Goal: Task Accomplishment & Management: Manage account settings

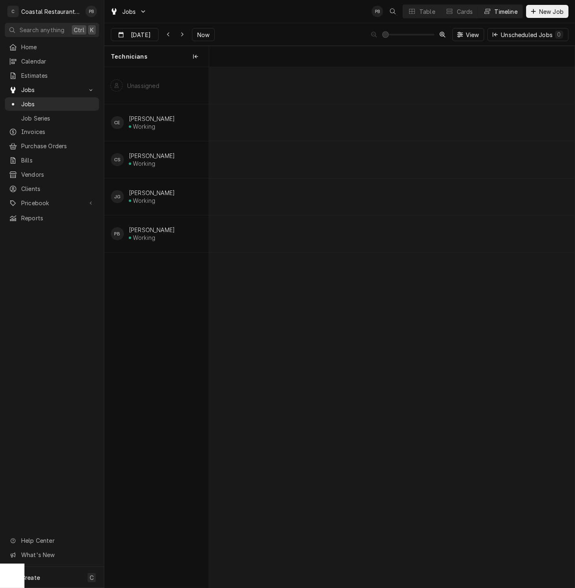
scroll to position [0, 7239]
click at [427, 14] on div "Table" at bounding box center [427, 11] width 16 height 9
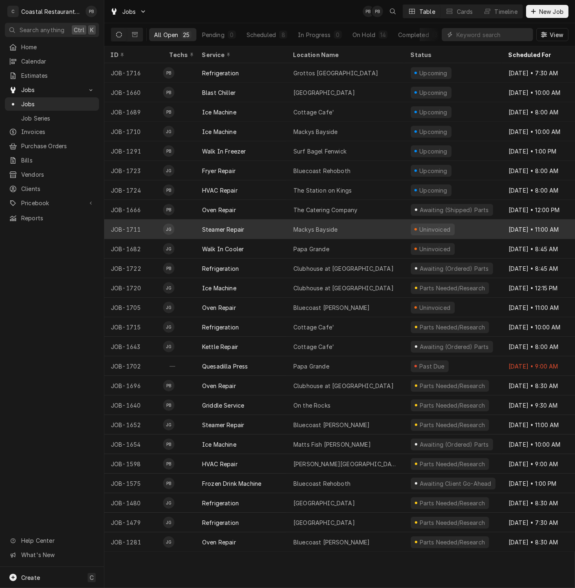
click at [228, 225] on div "Steamer Repair" at bounding box center [223, 229] width 42 height 9
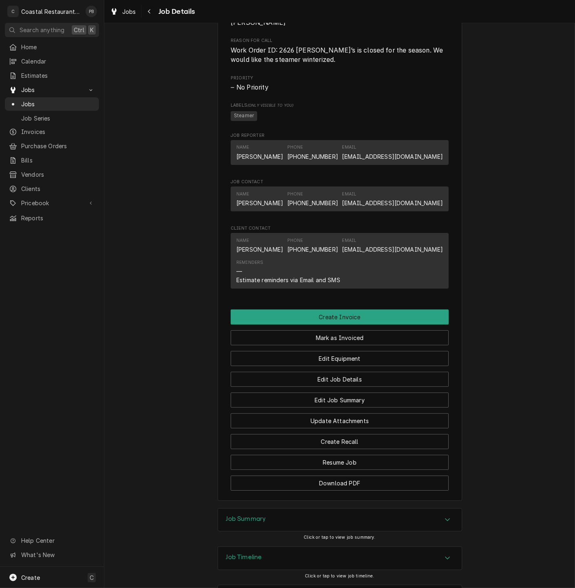
scroll to position [459, 0]
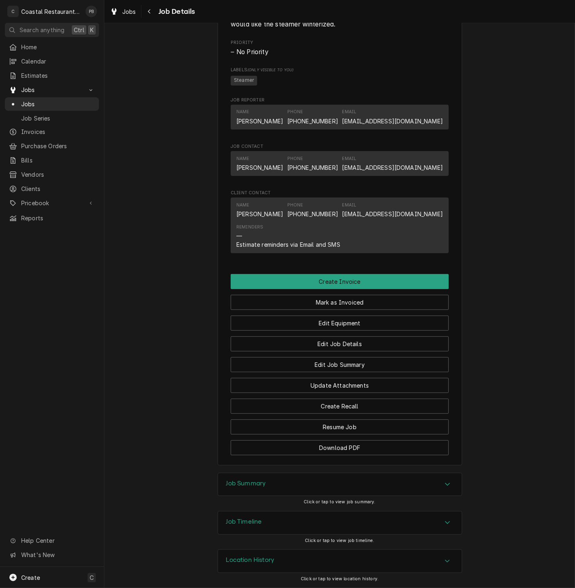
click at [428, 489] on div "Job Summary" at bounding box center [339, 484] width 243 height 23
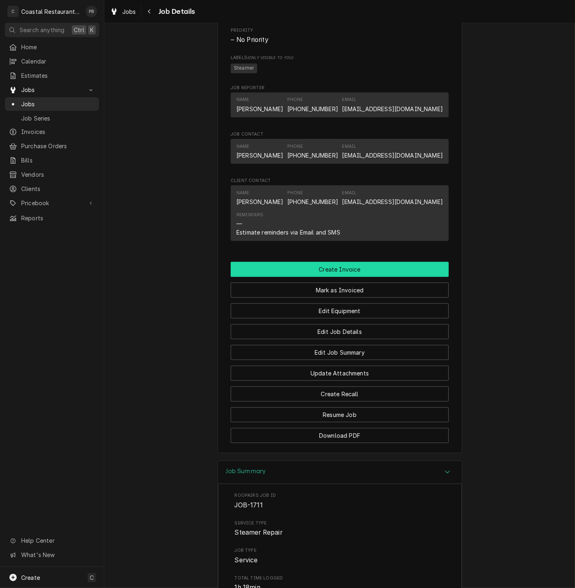
click at [339, 277] on button "Create Invoice" at bounding box center [339, 269] width 218 height 15
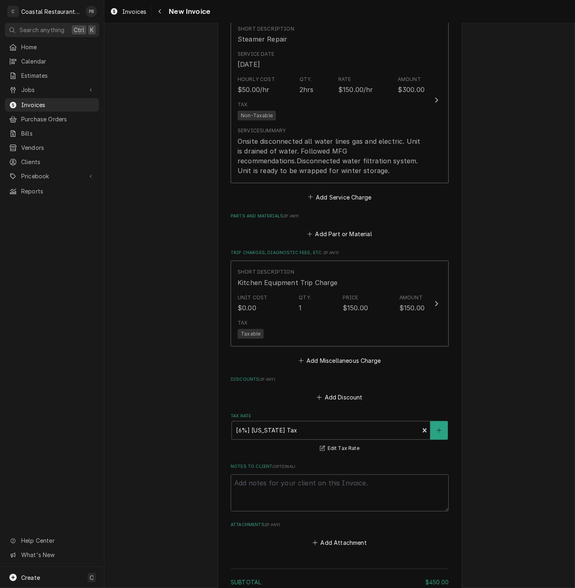
scroll to position [570, 0]
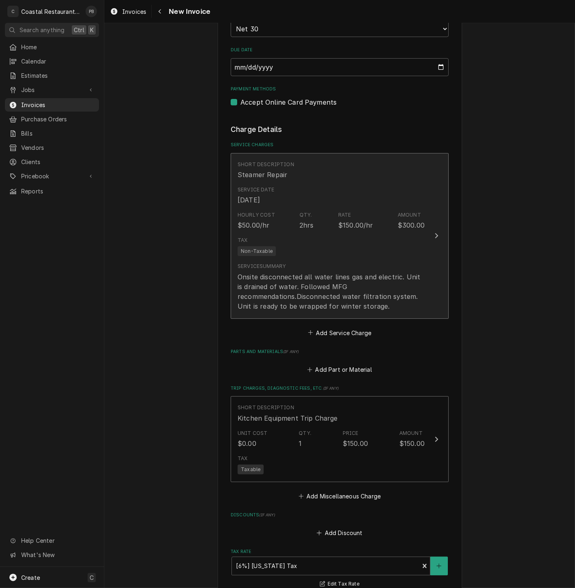
click at [417, 236] on div "Tax Non-Taxable" at bounding box center [330, 246] width 187 height 26
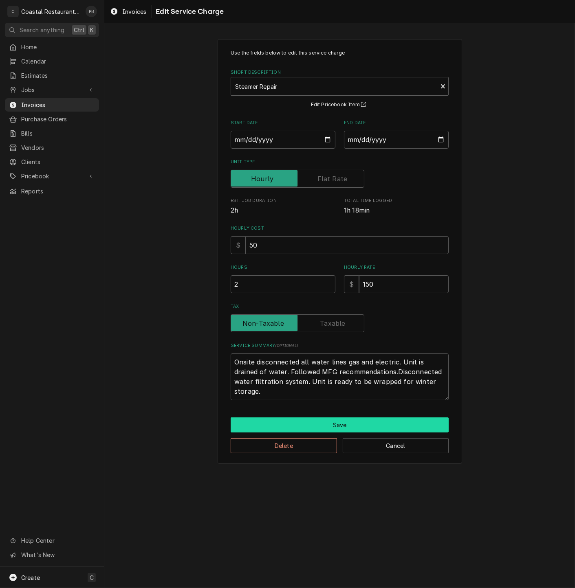
click at [355, 423] on button "Save" at bounding box center [339, 424] width 218 height 15
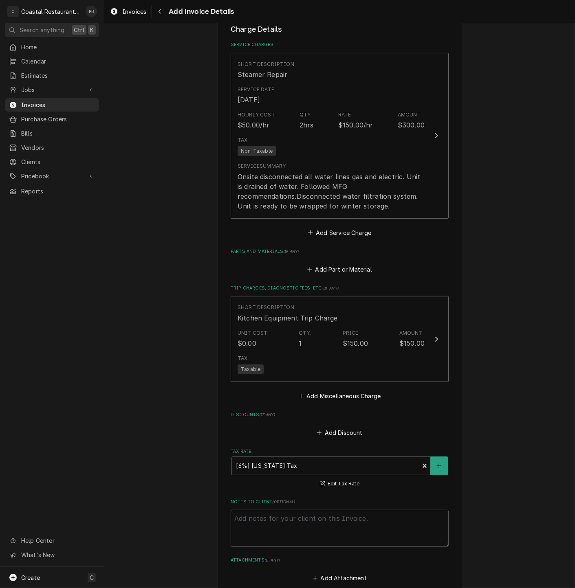
scroll to position [841, 0]
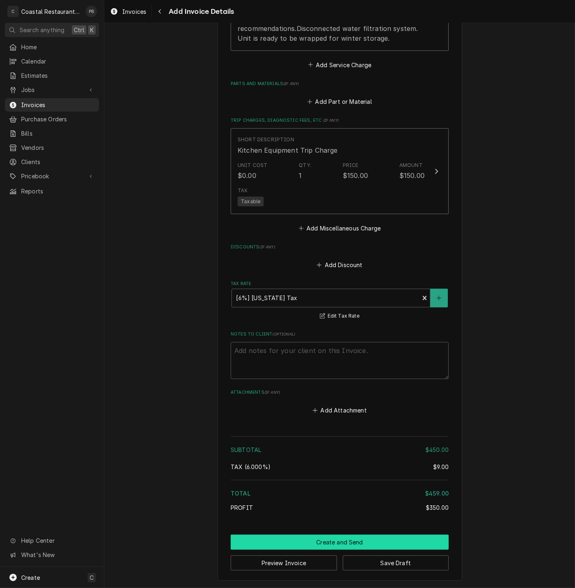
click at [359, 539] on button "Create and Send" at bounding box center [339, 542] width 218 height 15
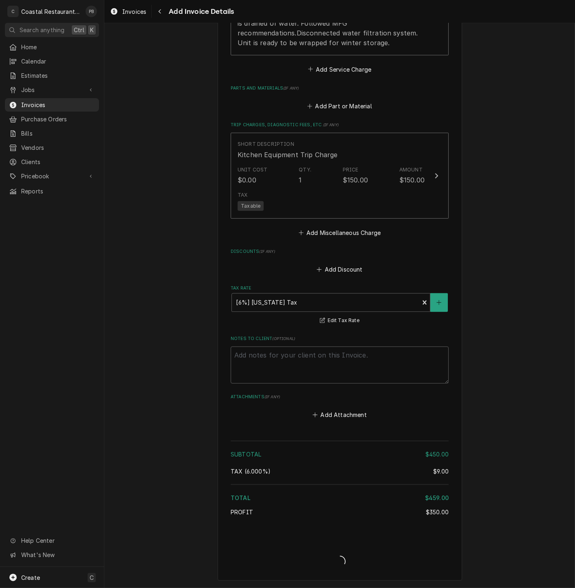
type textarea "x"
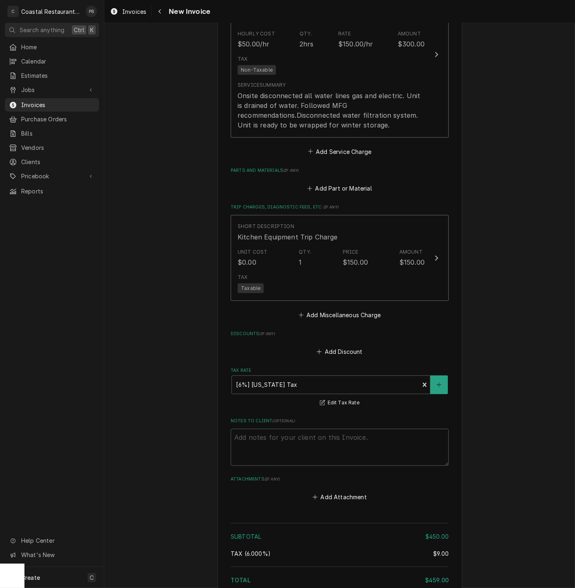
scroll to position [751, 0]
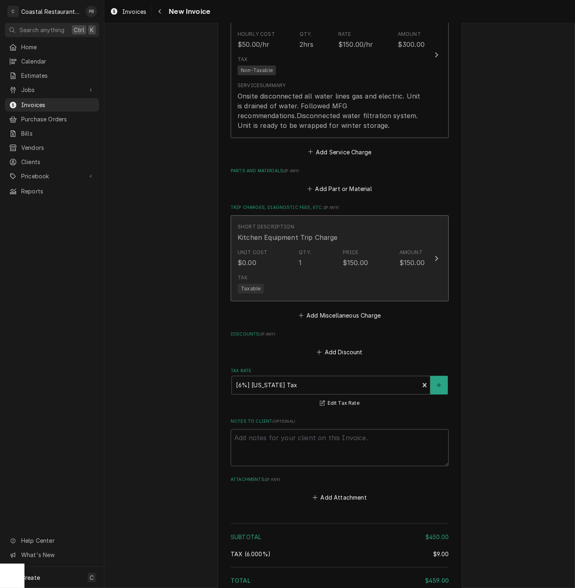
click at [434, 259] on icon "Update Line Item" at bounding box center [436, 258] width 4 height 7
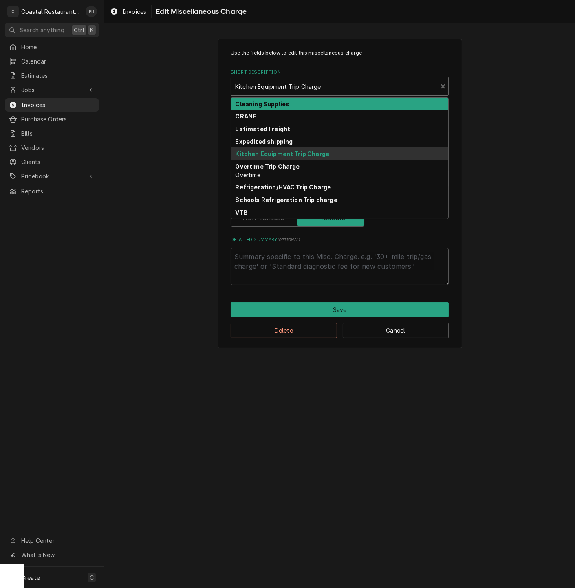
click at [395, 81] on div "Short Description" at bounding box center [334, 86] width 198 height 15
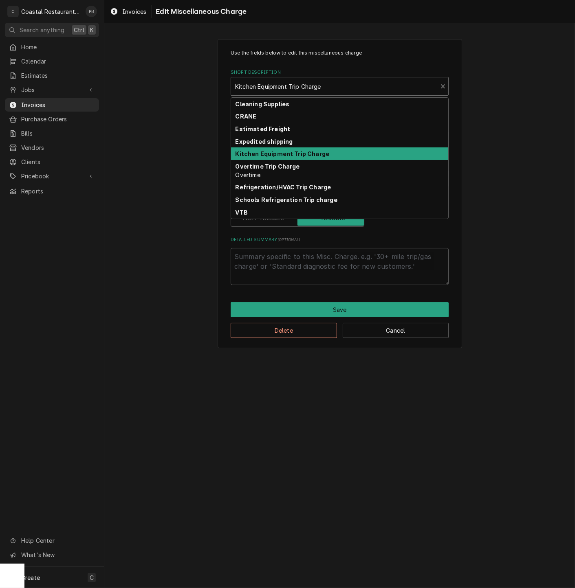
click at [382, 149] on div "Kitchen Equipment Trip Charge" at bounding box center [339, 153] width 217 height 13
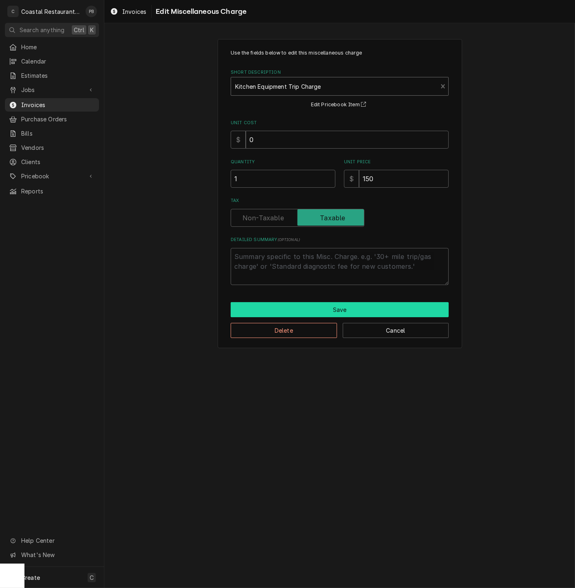
click at [351, 309] on button "Save" at bounding box center [339, 309] width 218 height 15
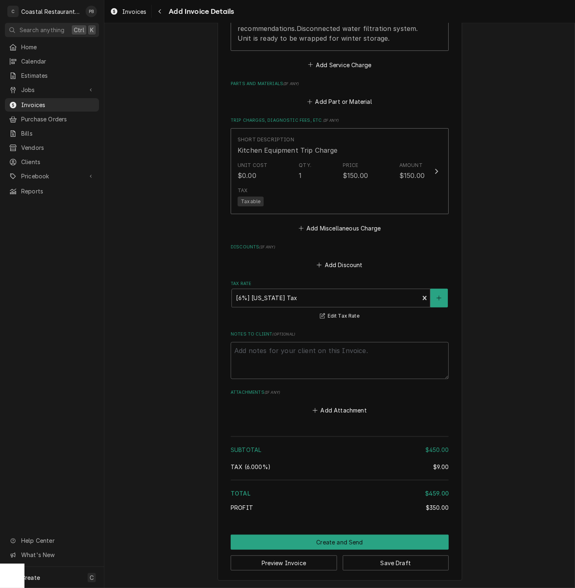
scroll to position [841, 0]
click at [342, 542] on button "Create and Send" at bounding box center [339, 542] width 218 height 15
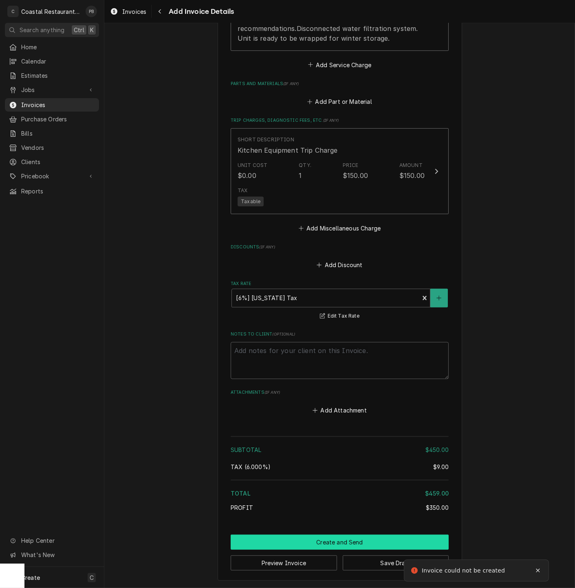
click at [347, 542] on button "Create and Send" at bounding box center [339, 542] width 218 height 15
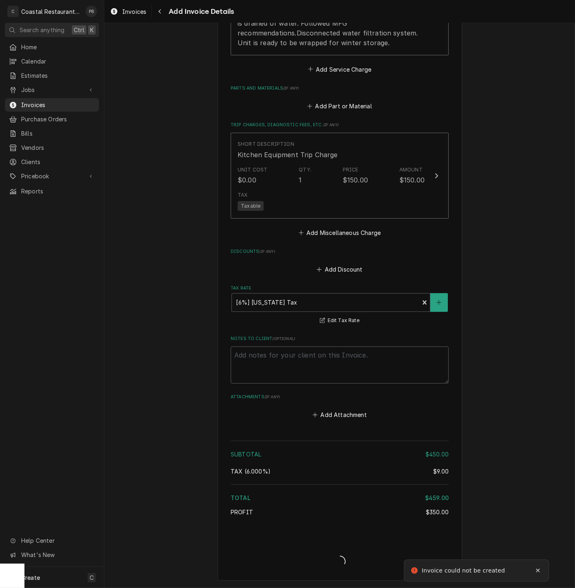
type textarea "x"
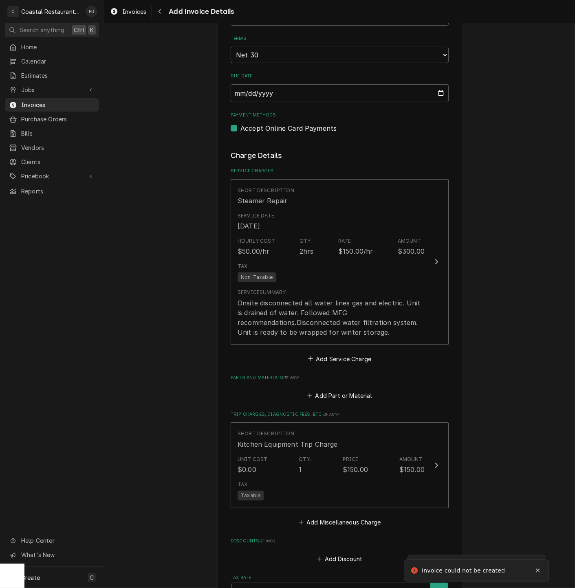
scroll to position [0, 0]
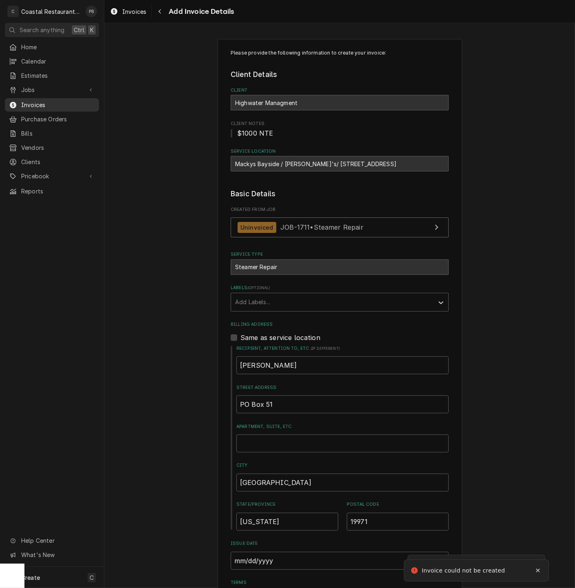
click at [49, 103] on span "Invoices" at bounding box center [58, 105] width 74 height 9
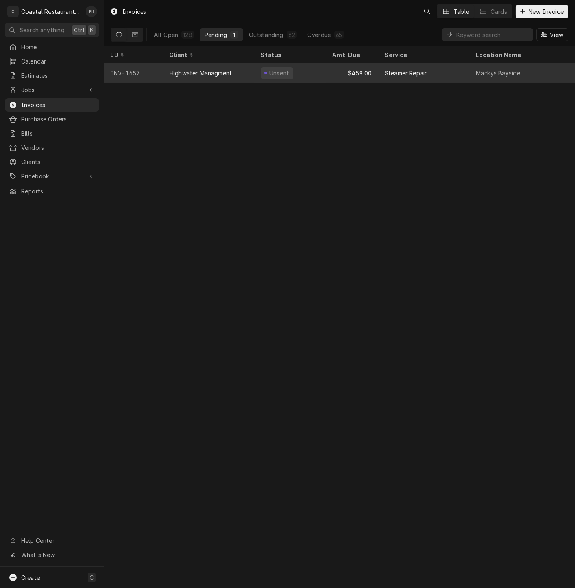
click at [193, 69] on div "Highwater Managment" at bounding box center [200, 73] width 62 height 9
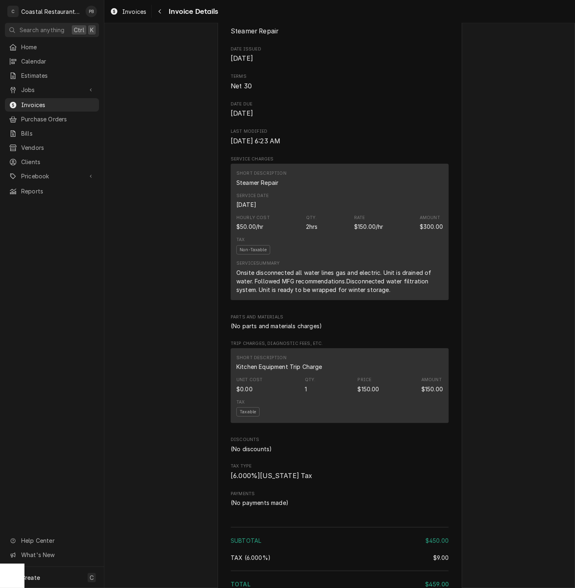
scroll to position [500, 0]
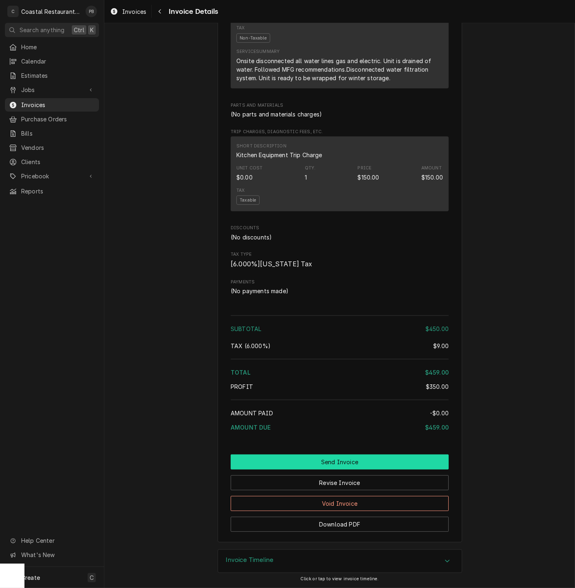
click at [344, 461] on button "Send Invoice" at bounding box center [339, 461] width 218 height 15
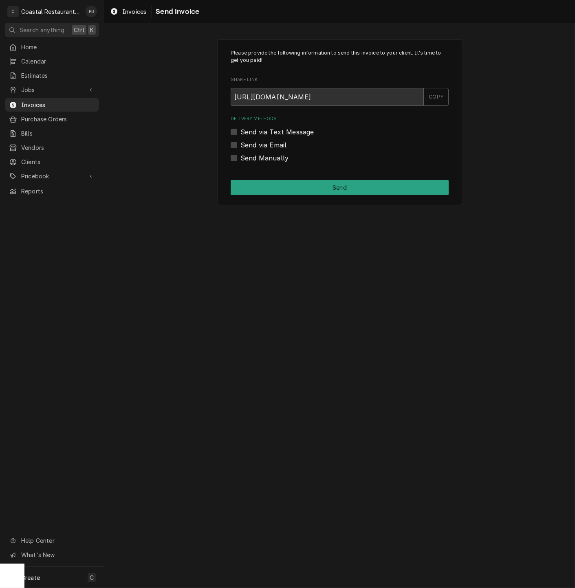
click at [240, 144] on label "Send via Email" at bounding box center [263, 145] width 46 height 10
click at [240, 144] on input "Send via Email" at bounding box center [349, 149] width 218 height 18
checkbox input "true"
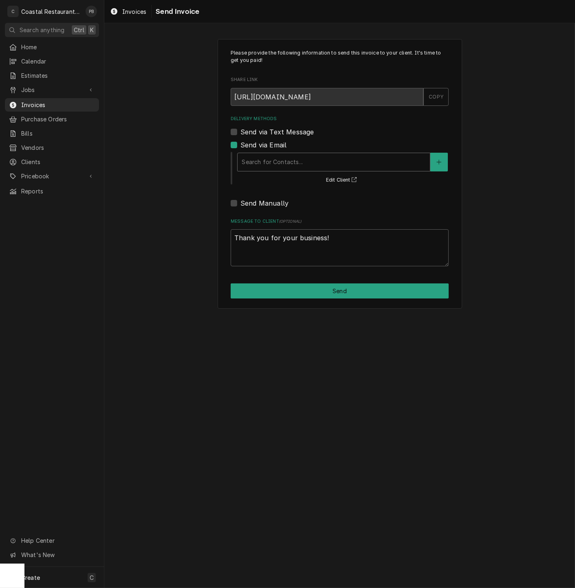
click at [280, 163] on div "Delivery Methods" at bounding box center [333, 162] width 184 height 15
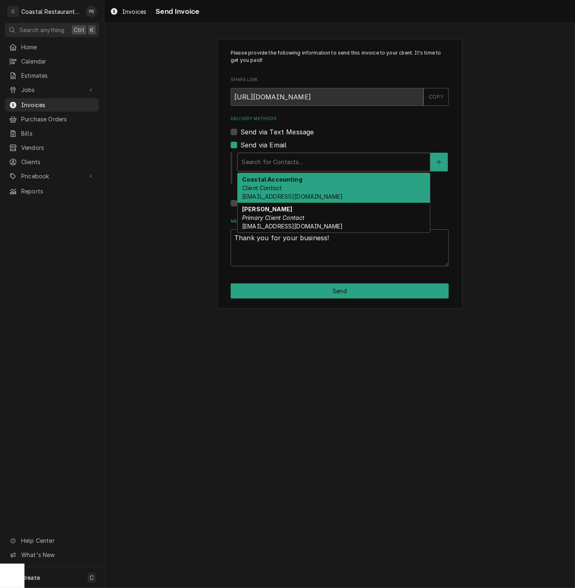
click at [287, 180] on strong "Coastal Accounting" at bounding box center [272, 179] width 60 height 7
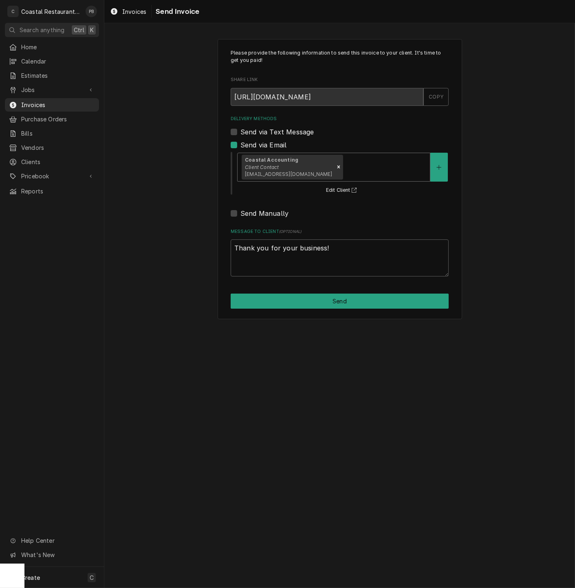
click at [336, 309] on div "Please provide the following information to send this invoice to your client. I…" at bounding box center [339, 179] width 244 height 280
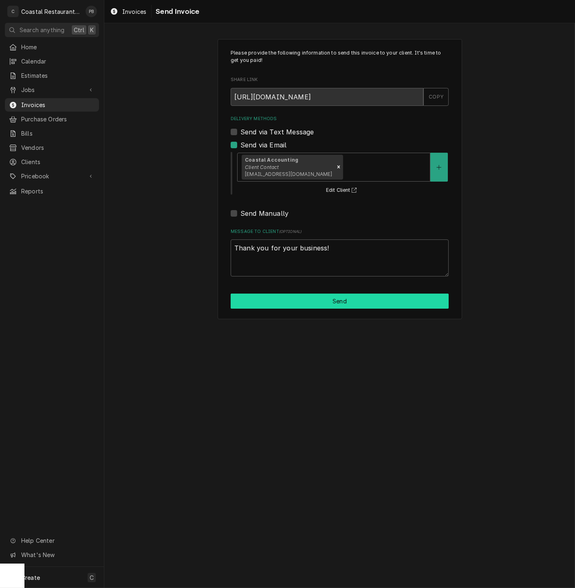
click at [336, 302] on button "Send" at bounding box center [339, 301] width 218 height 15
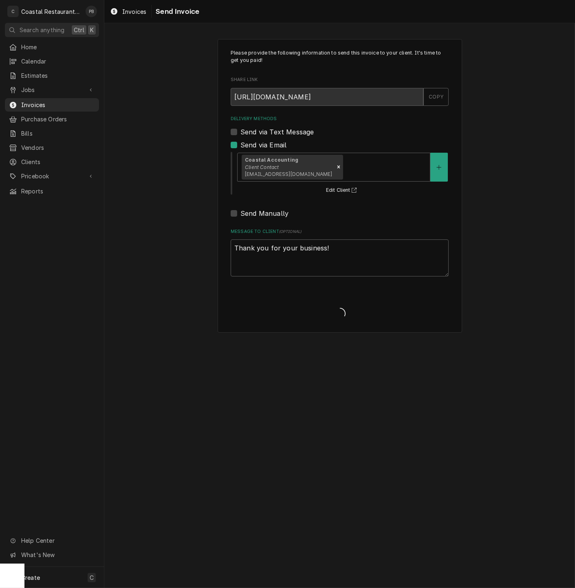
type textarea "x"
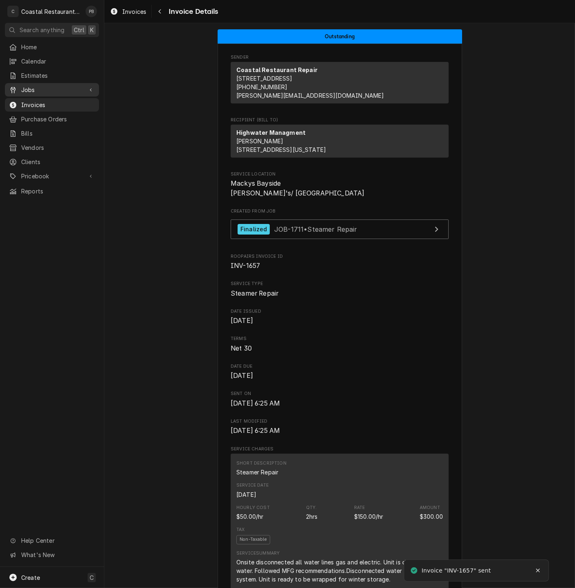
click at [24, 86] on span "Jobs" at bounding box center [51, 90] width 61 height 9
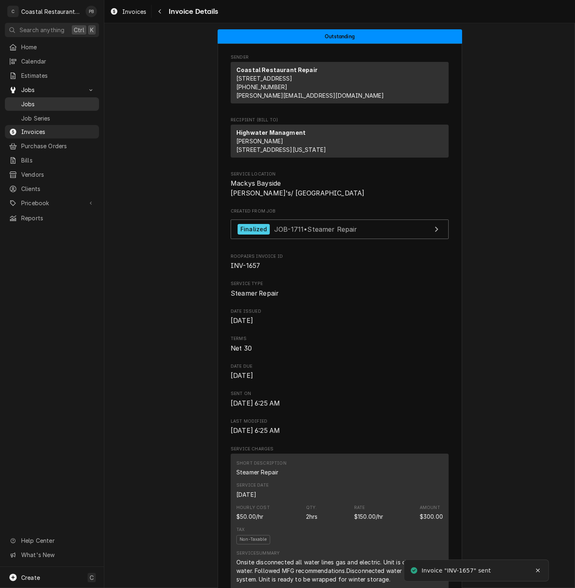
click at [34, 101] on span "Jobs" at bounding box center [58, 104] width 74 height 9
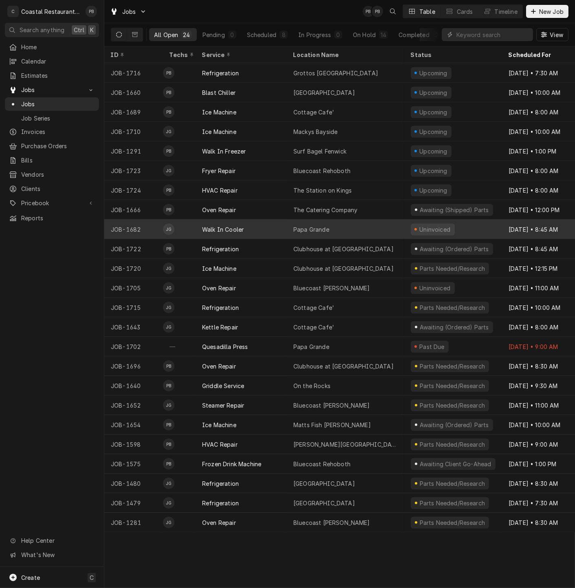
click at [257, 225] on div "Walk In Cooler" at bounding box center [240, 229] width 91 height 20
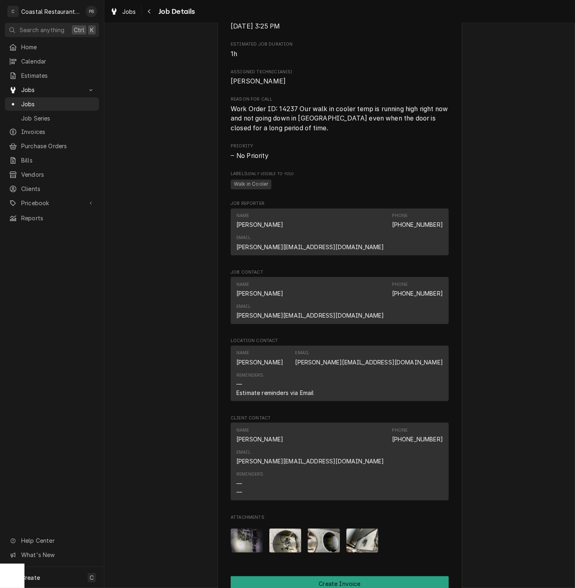
scroll to position [588, 0]
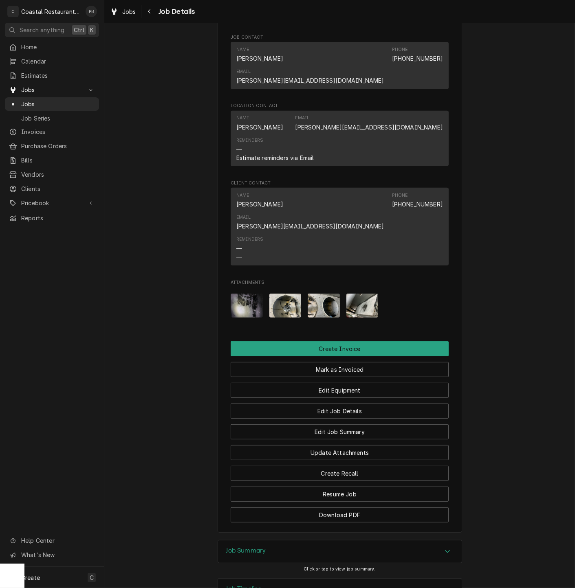
click at [444, 548] on icon "Accordion Header" at bounding box center [447, 551] width 6 height 7
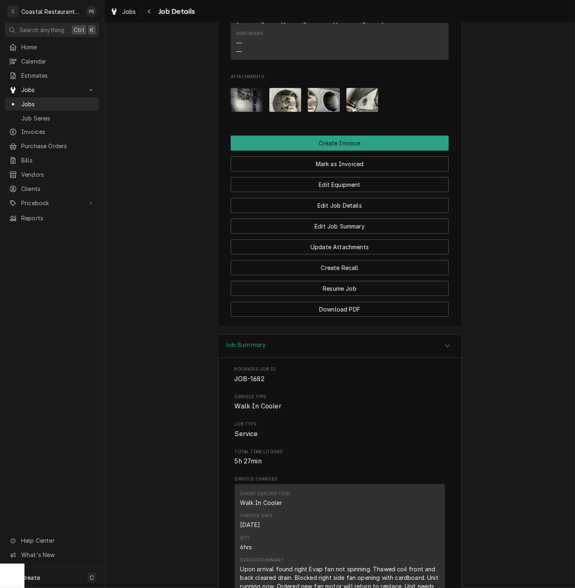
scroll to position [749, 0]
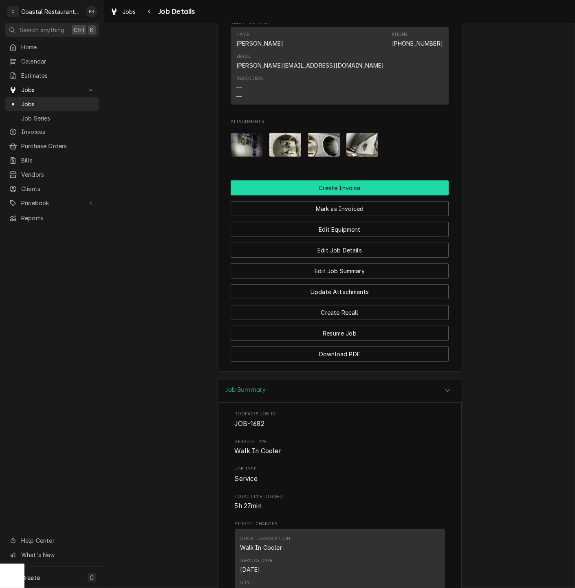
click at [343, 180] on button "Create Invoice" at bounding box center [339, 187] width 218 height 15
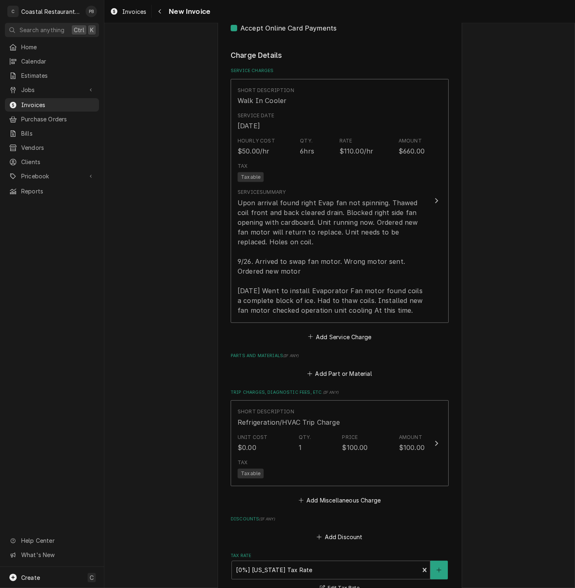
scroll to position [724, 0]
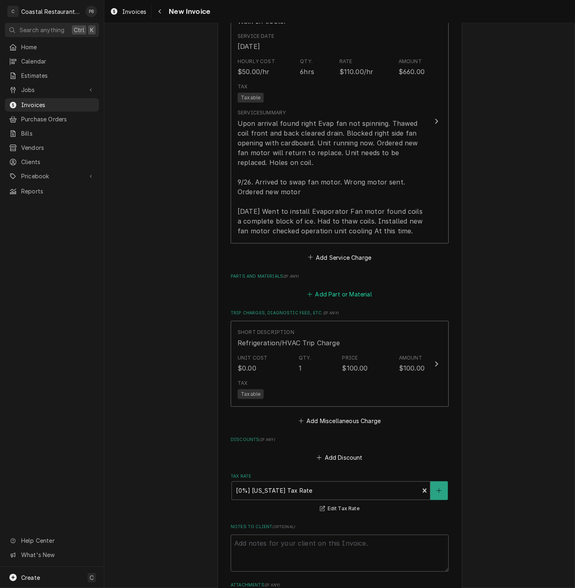
click at [332, 299] on button "Add Part or Material" at bounding box center [339, 294] width 67 height 11
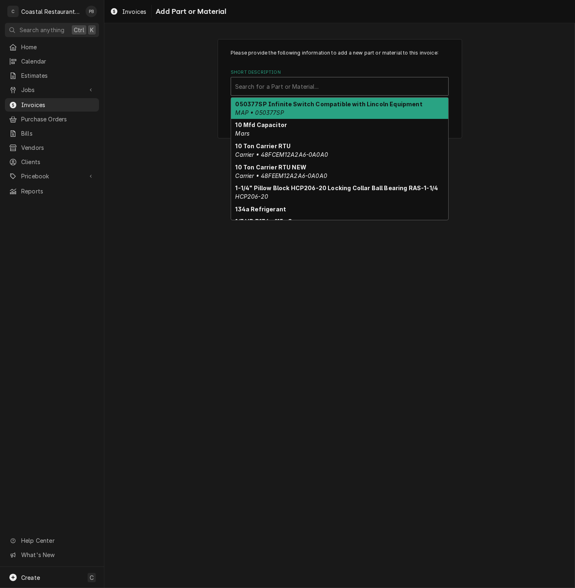
click at [317, 91] on div "Short Description" at bounding box center [339, 86] width 209 height 15
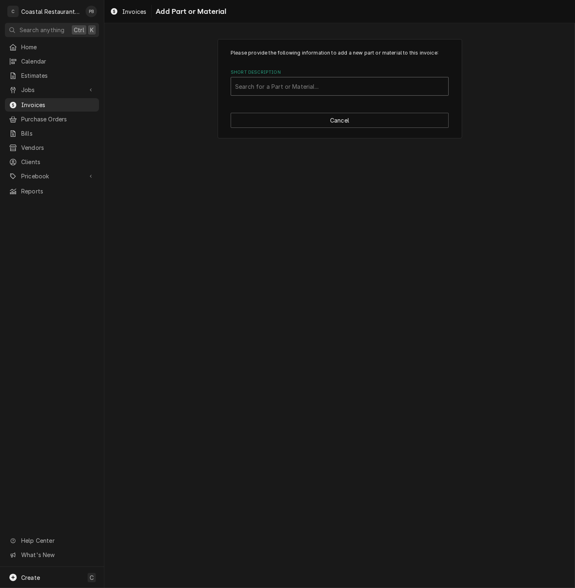
click at [284, 89] on div "Short Description" at bounding box center [339, 86] width 209 height 15
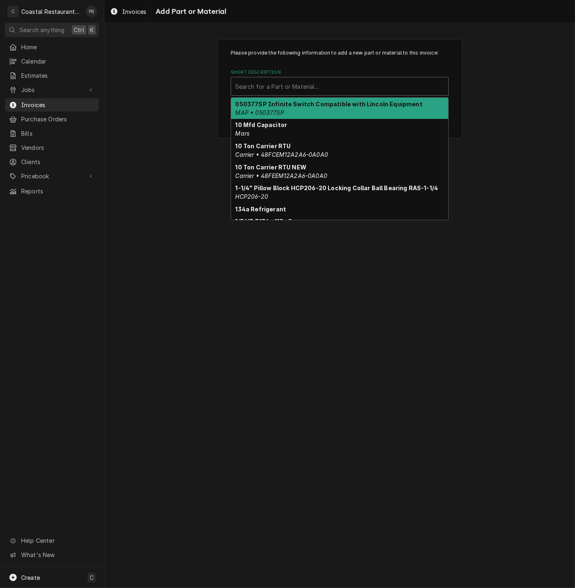
drag, startPoint x: 283, startPoint y: 87, endPoint x: 263, endPoint y: 85, distance: 19.3
click at [263, 85] on div "Short Description" at bounding box center [339, 86] width 209 height 15
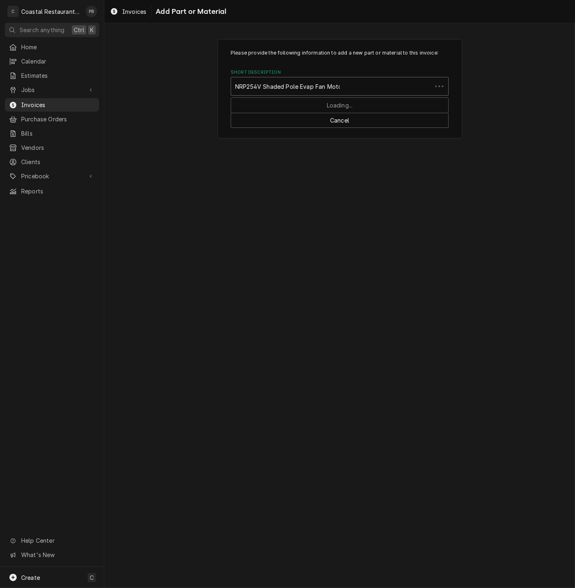
type input "NRP254V Shaded Pole Evap Fan Motor"
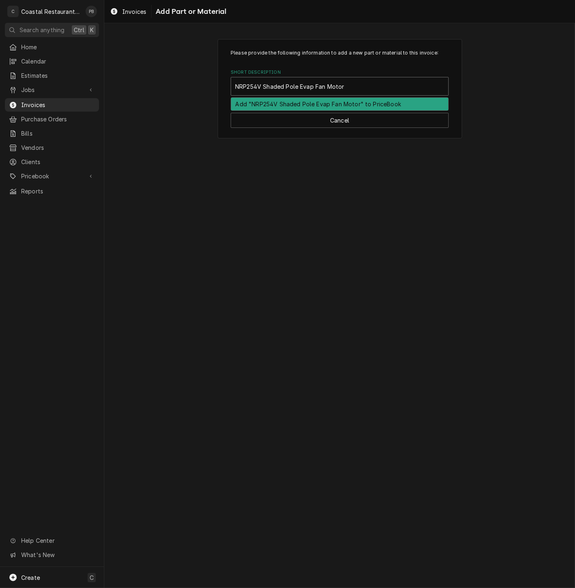
click at [294, 104] on div "Add "NRP254V Shaded Pole Evap Fan Motor" to PriceBook" at bounding box center [339, 104] width 217 height 13
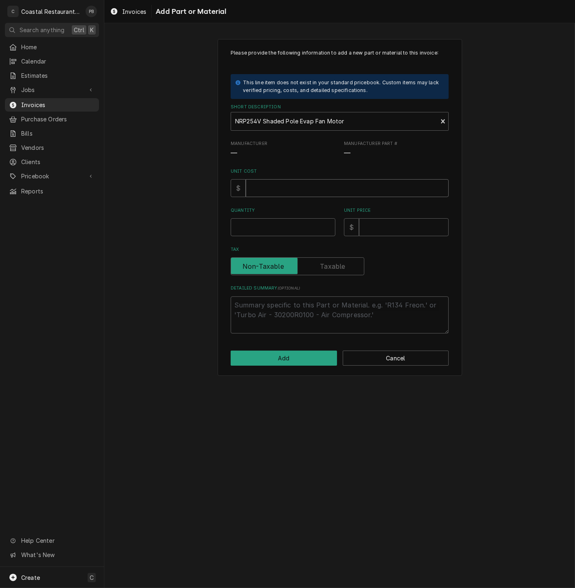
click at [273, 193] on input "Unit Cost" at bounding box center [347, 188] width 203 height 18
type textarea "x"
type input "8"
type textarea "x"
type input "87"
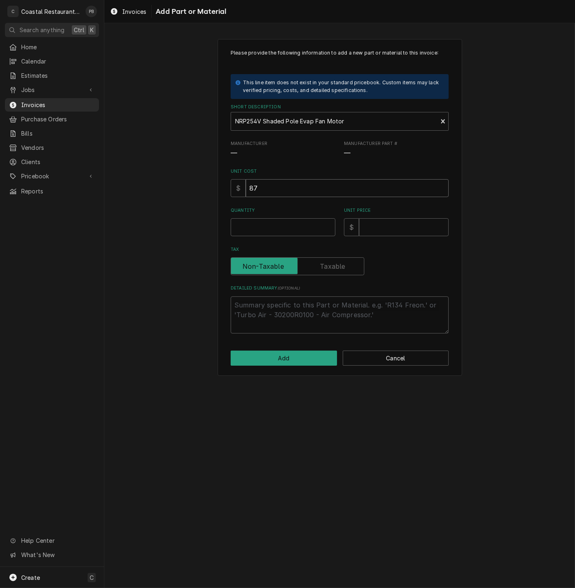
type textarea "x"
type input "87.7"
type textarea "x"
type input "87.70"
click at [270, 230] on input "Quantity" at bounding box center [282, 227] width 105 height 18
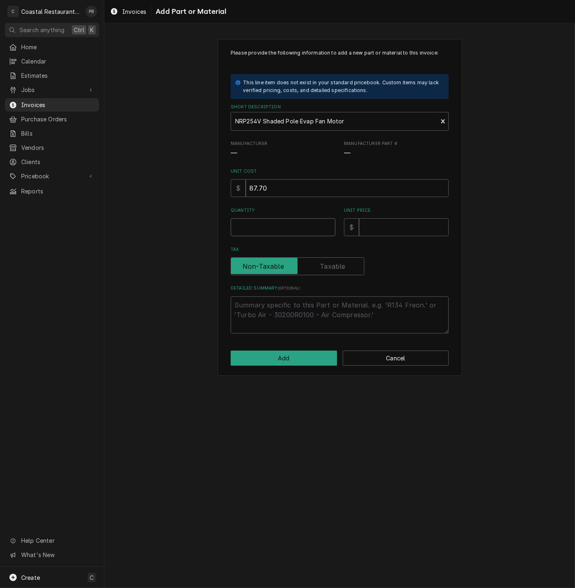
type textarea "x"
type input "1"
click at [419, 230] on input "Unit Price" at bounding box center [404, 227] width 90 height 18
type textarea "x"
type input "1"
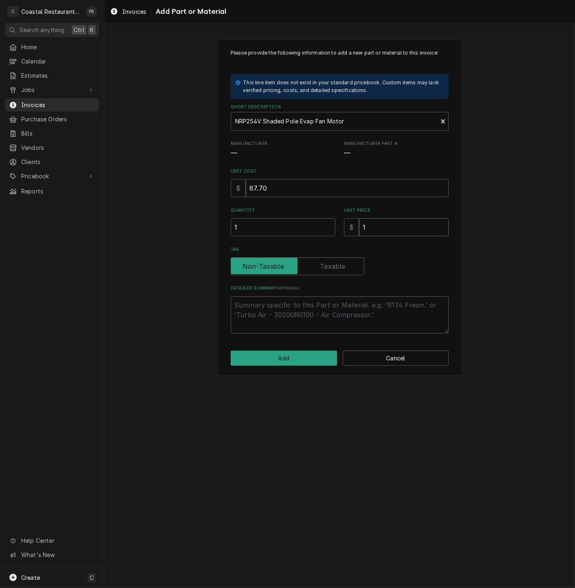
type textarea "x"
type input "14"
type textarea "x"
type input "144"
type textarea "x"
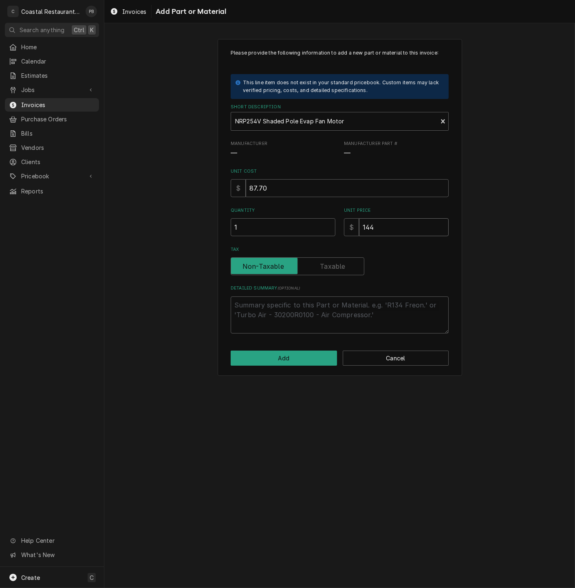
type input "144.7"
type textarea "x"
type input "144.71"
click at [345, 304] on textarea "Detailed Summary ( optional )" at bounding box center [339, 314] width 218 height 37
type textarea "x"
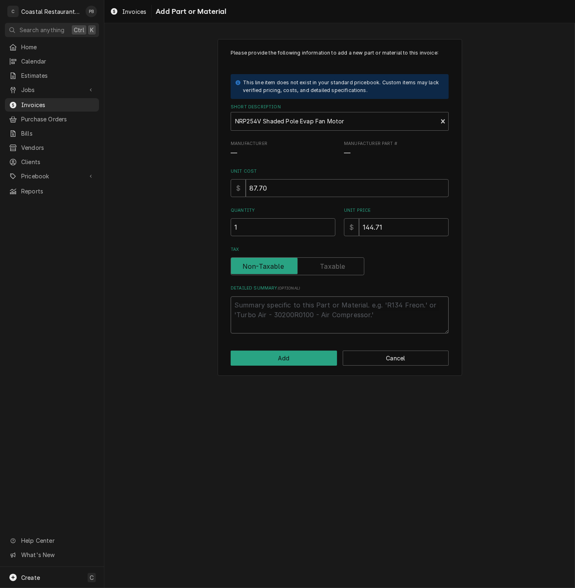
type textarea "e"
type textarea "x"
type textarea "ev"
type textarea "x"
type textarea "evap"
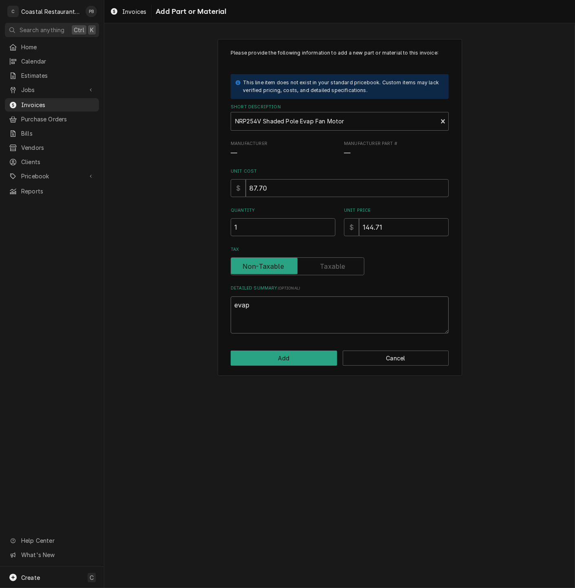
type textarea "x"
type textarea "evap"
type textarea "x"
type textarea "evap f"
type textarea "x"
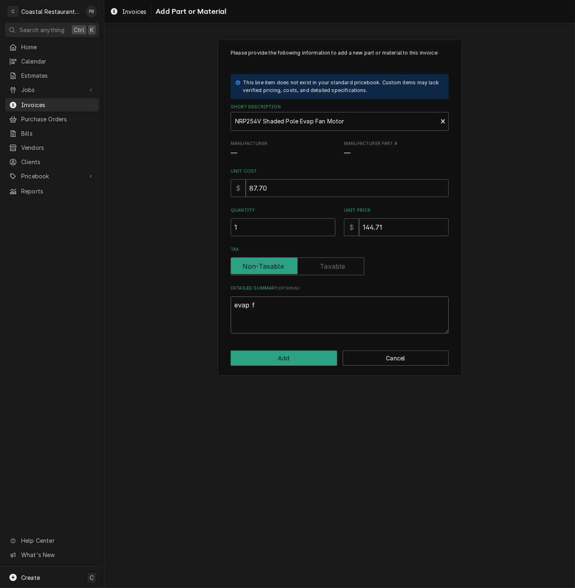
type textarea "evap fa"
type textarea "x"
type textarea "evap fan"
type textarea "x"
type textarea "evap fan"
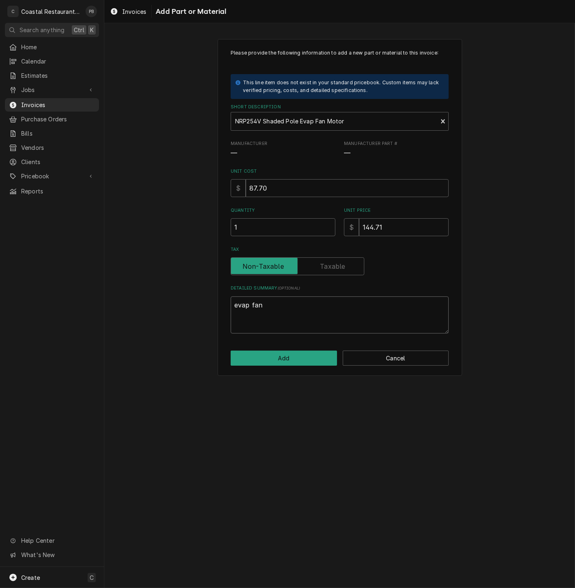
type textarea "x"
type textarea "evap fan mo"
type textarea "x"
type textarea "evap fan mot"
type textarea "x"
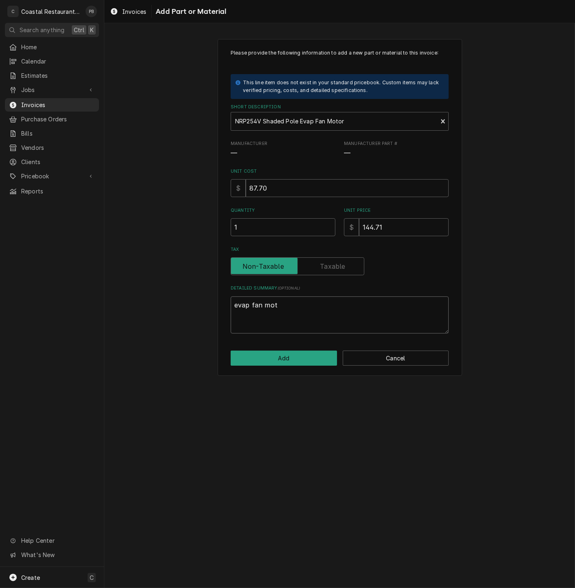
type textarea "evap fan moto"
type textarea "x"
type textarea "evap fan motor"
type textarea "x"
type textarea "evap fan motor"
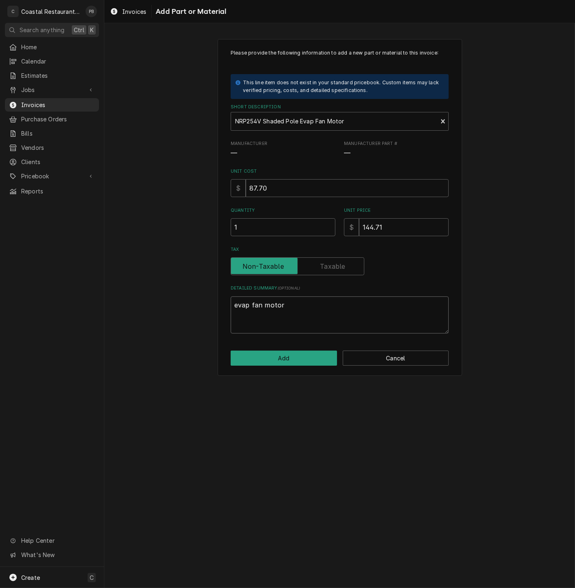
type textarea "x"
type textarea "evap fan motor 1"
type textarea "x"
type textarea "evap fan motor 11"
type textarea "x"
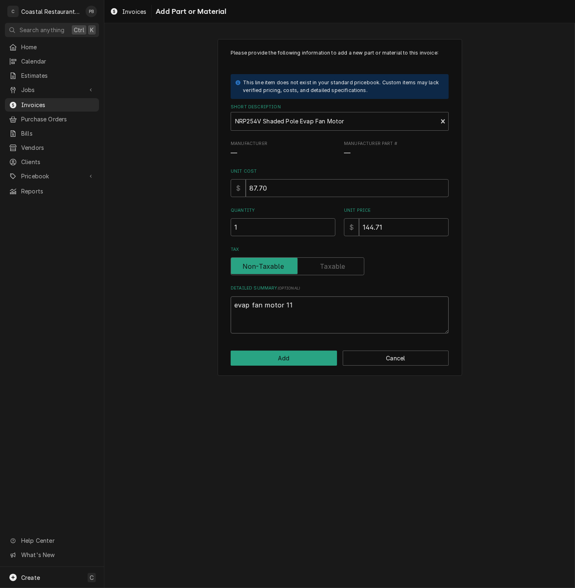
type textarea "evap fan motor 115"
type textarea "x"
type textarea "evap fan motor 115v"
type textarea "x"
type textarea "evap fan motor 115v"
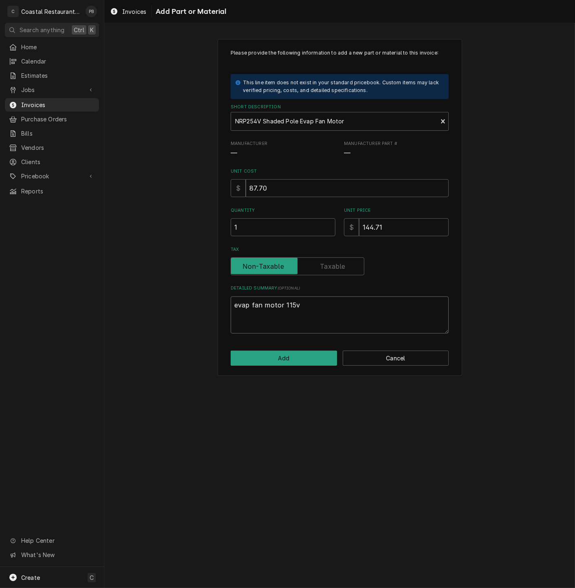
type textarea "x"
type textarea "evap fan motor 115v 1"
type textarea "x"
type textarea "evap fan motor 115v 15"
type textarea "x"
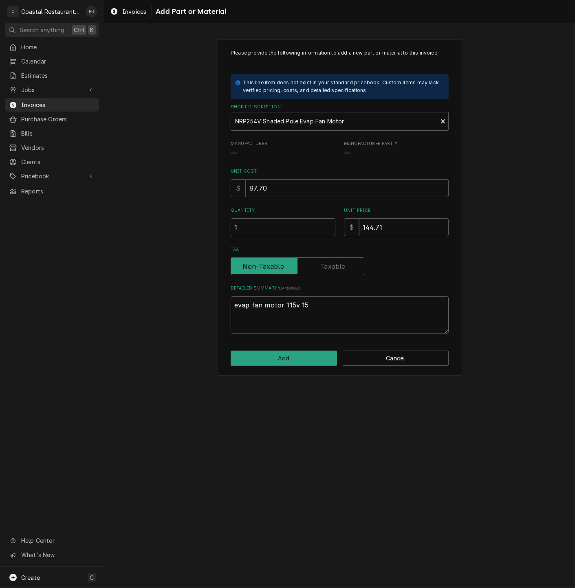
type textarea "evap fan motor 115v 155"
type textarea "x"
type textarea "evap fan motor 115v 1550"
type textarea "x"
type textarea "evap fan motor 115v 1550"
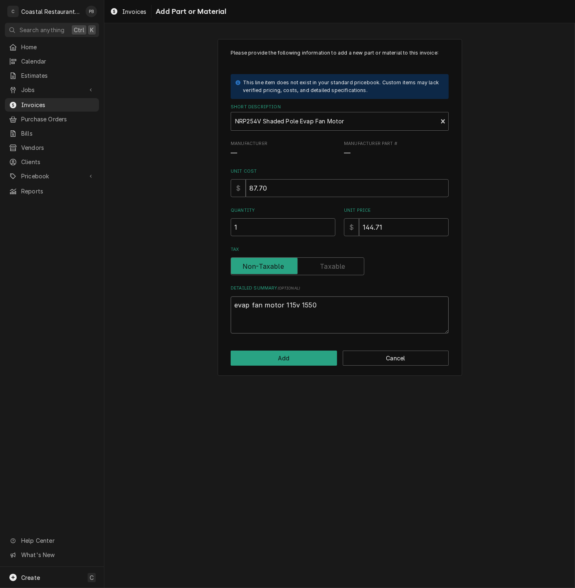
type textarea "x"
type textarea "evap fan motor 115v 1550 r"
type textarea "x"
type textarea "evap fan motor 115v 1550 rm"
type textarea "x"
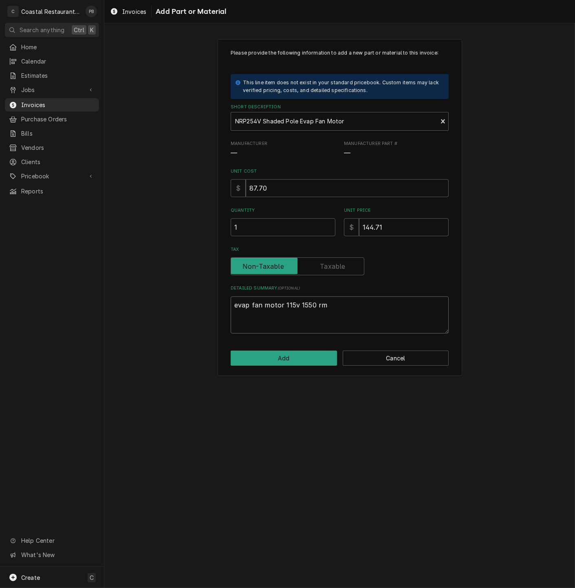
type textarea "evap fan motor 115v 1550 r"
type textarea "x"
type textarea "evap fan motor 115v 1550 rp"
type textarea "x"
type textarea "evap fan motor 115v 1550 rpm"
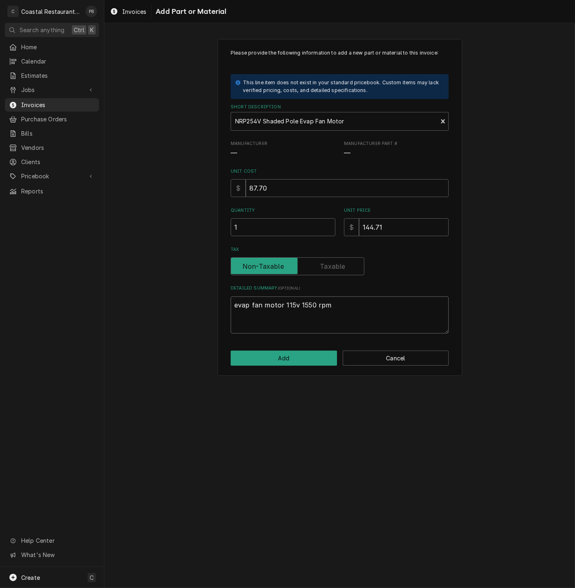
type textarea "x"
type textarea "evap fan motor 115v 1550 rpms"
type textarea "x"
type textarea "evap fan motor 115v 1550 rpm"
type textarea "x"
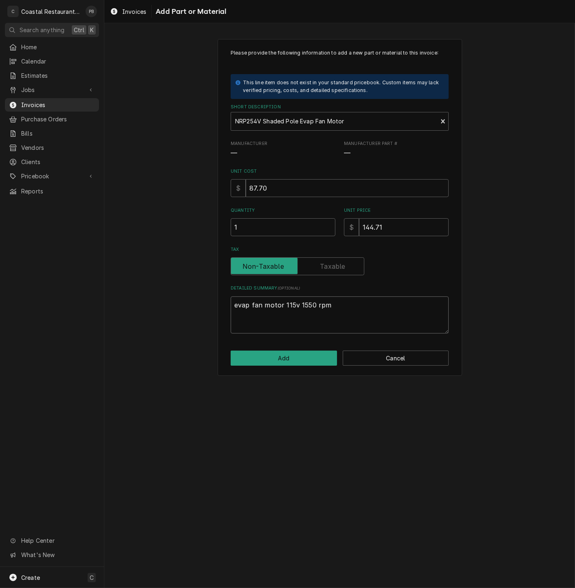
type textarea "evap fan motor 115v 1550 rpm"
type textarea "x"
type textarea "evap fan motor 115v 1550 rpm 3"
type textarea "x"
type textarea "evap fan motor 115v 1550 rpm 35"
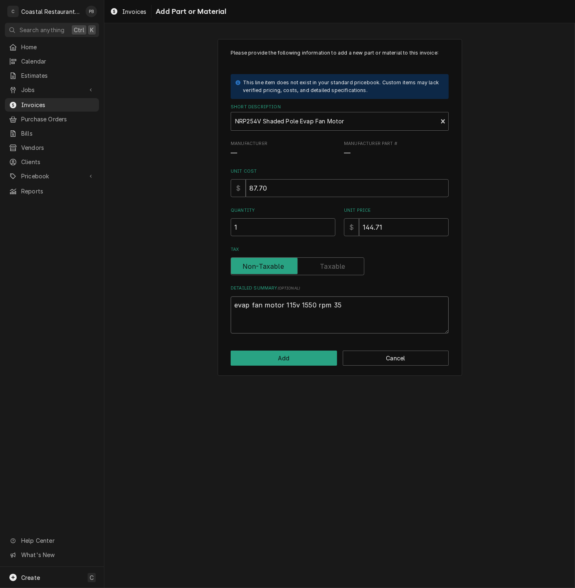
type textarea "x"
type textarea "evap fan motor 115v 1550 rpm 35w"
click at [316, 354] on button "Add" at bounding box center [283, 358] width 106 height 15
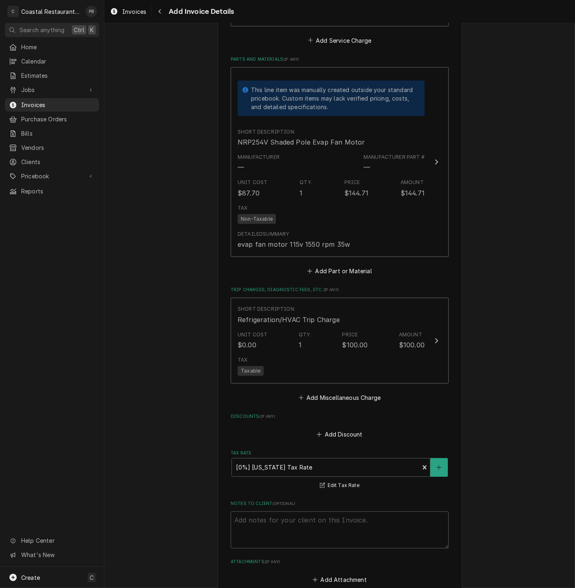
scroll to position [624, 0]
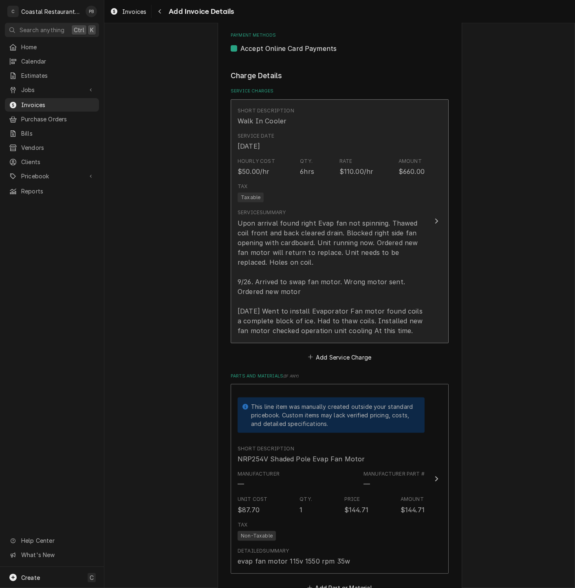
click at [417, 210] on div "Service Summary Upon arrival found right Evap fan not spinning. Thawed coil fro…" at bounding box center [330, 272] width 187 height 133
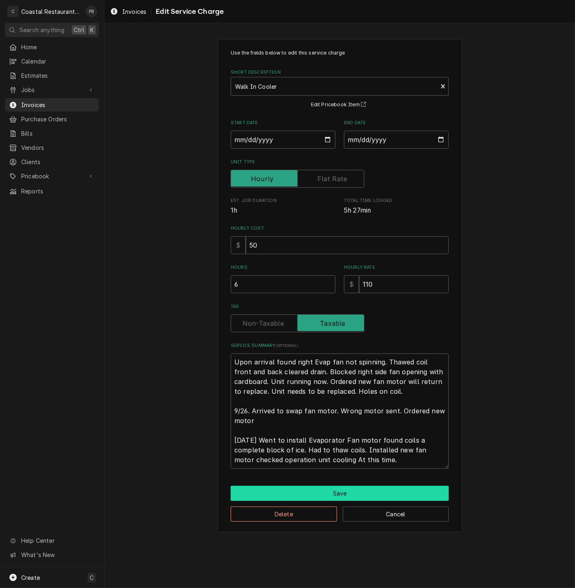
click at [348, 491] on button "Save" at bounding box center [339, 493] width 218 height 15
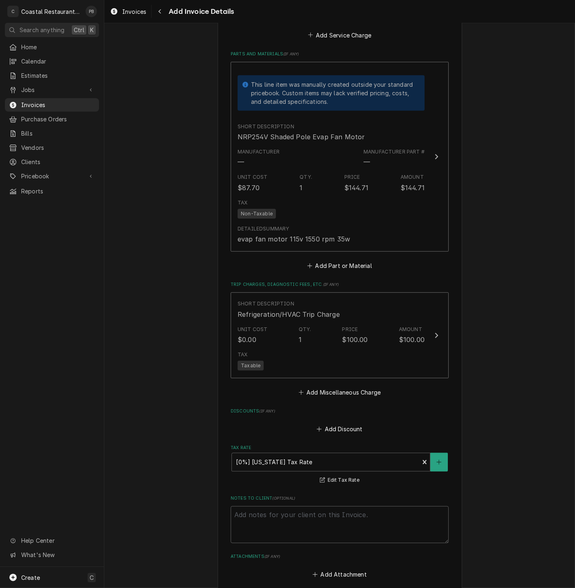
scroll to position [1113, 0]
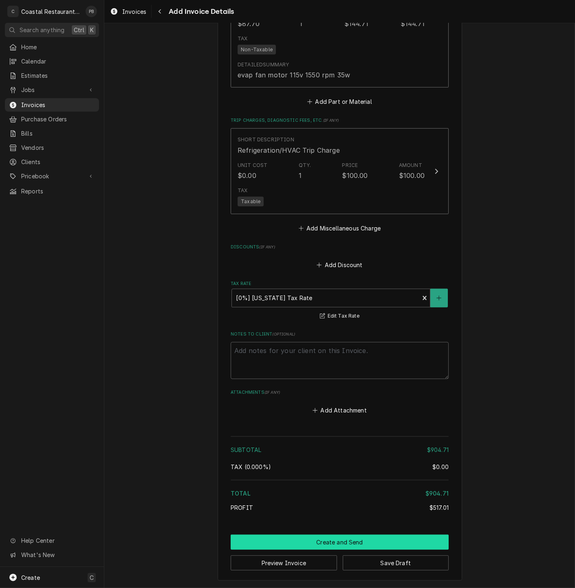
click at [359, 539] on button "Create and Send" at bounding box center [339, 542] width 218 height 15
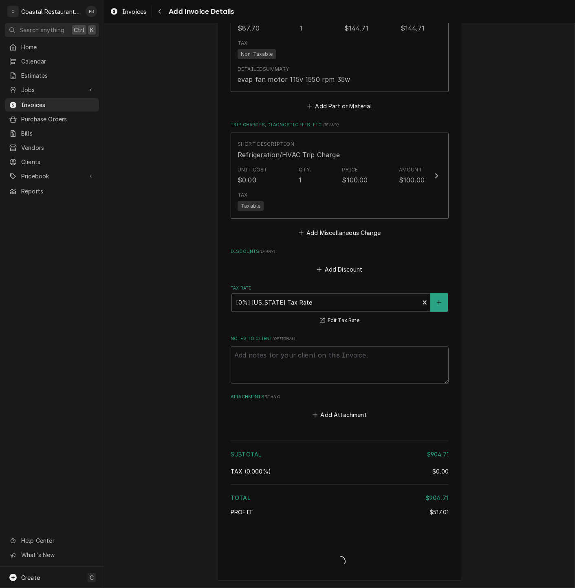
type textarea "x"
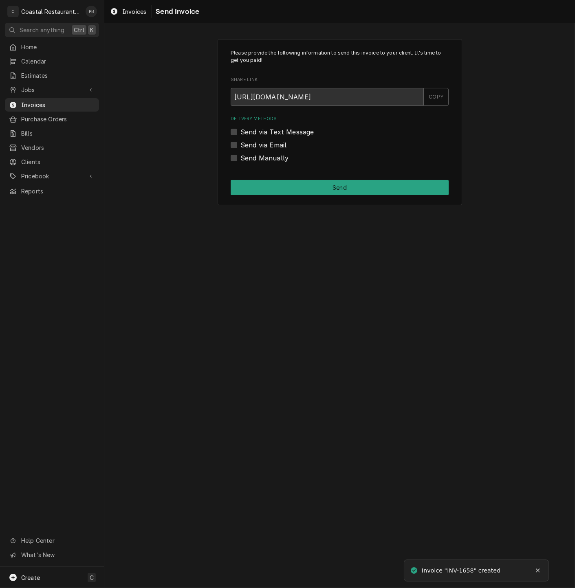
click at [240, 142] on label "Send via Email" at bounding box center [263, 145] width 46 height 10
click at [240, 142] on input "Send via Email" at bounding box center [349, 149] width 218 height 18
checkbox input "true"
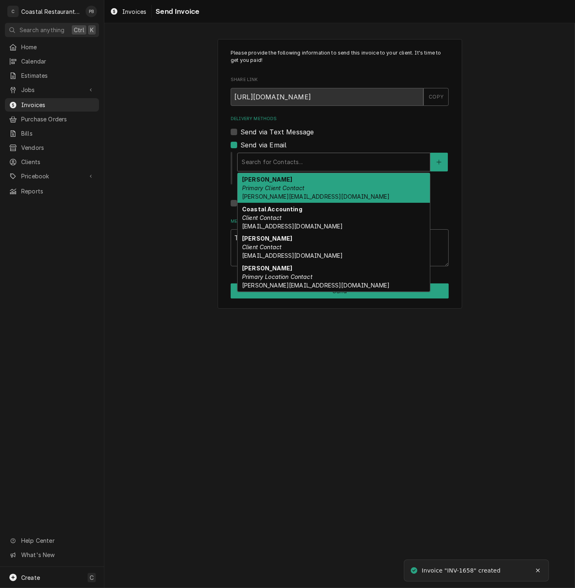
click at [307, 158] on div "Delivery Methods" at bounding box center [333, 162] width 184 height 15
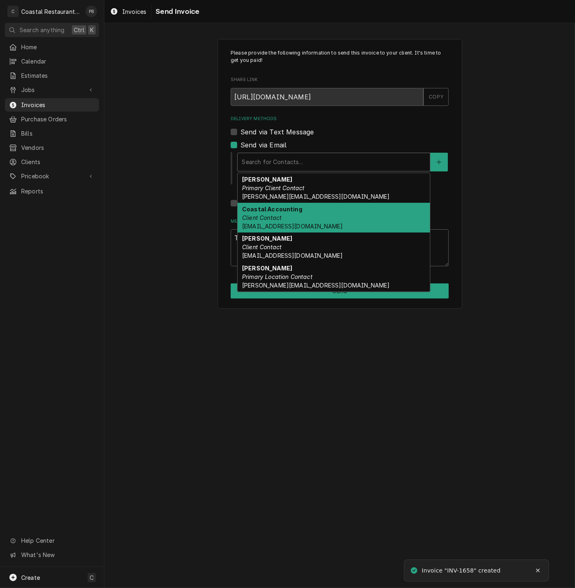
click at [298, 218] on div "Coastal Accounting Client Contact [EMAIL_ADDRESS][DOMAIN_NAME]" at bounding box center [333, 218] width 192 height 30
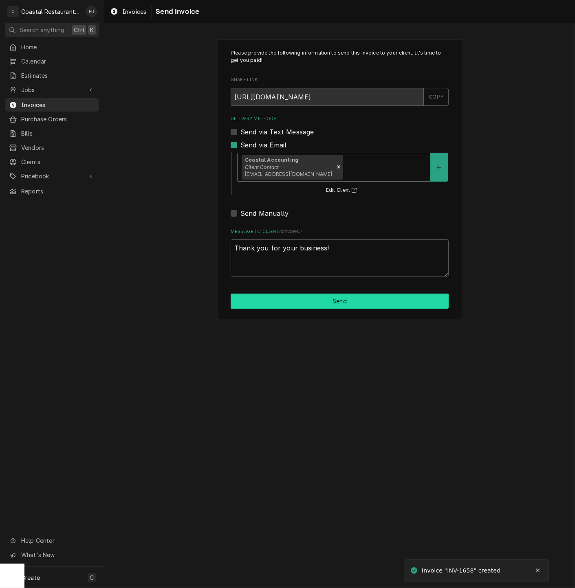
click at [339, 305] on button "Send" at bounding box center [339, 301] width 218 height 15
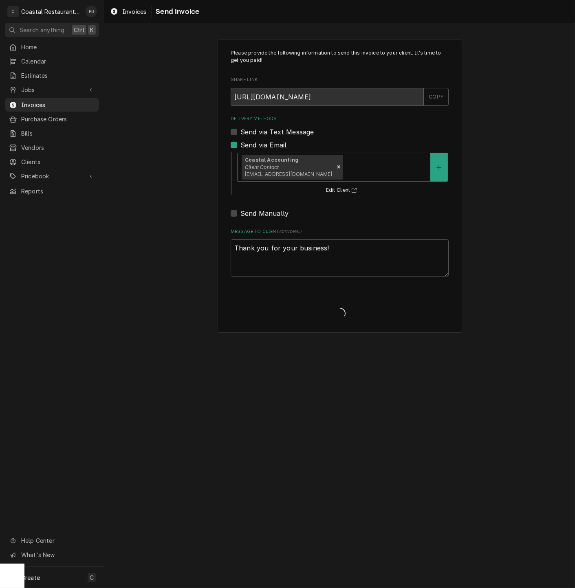
type textarea "x"
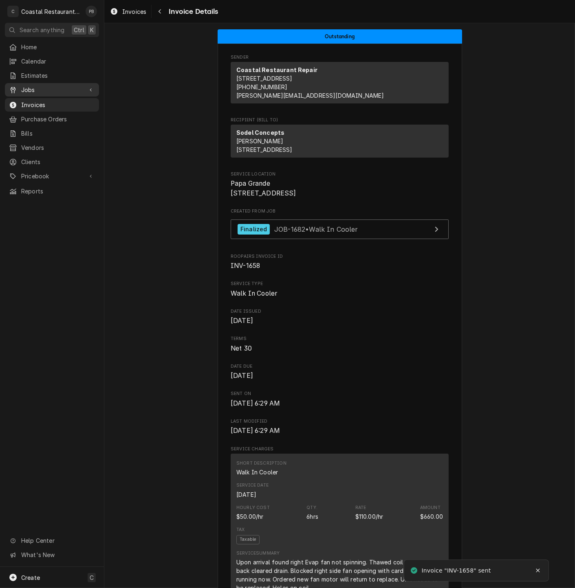
click at [33, 83] on link "Jobs" at bounding box center [52, 89] width 94 height 13
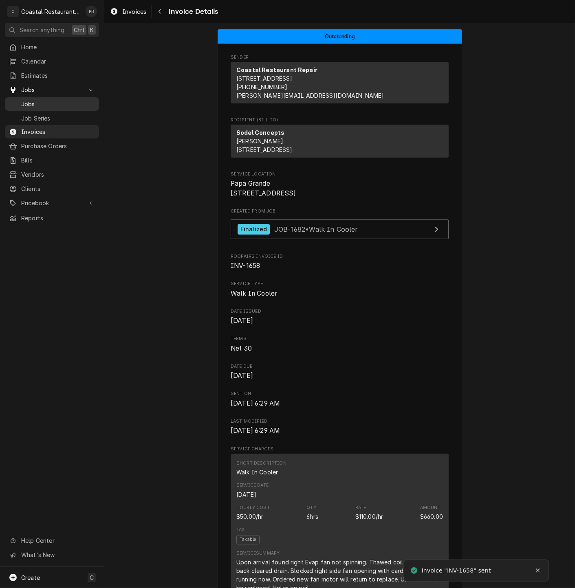
click at [29, 100] on span "Jobs" at bounding box center [58, 104] width 74 height 9
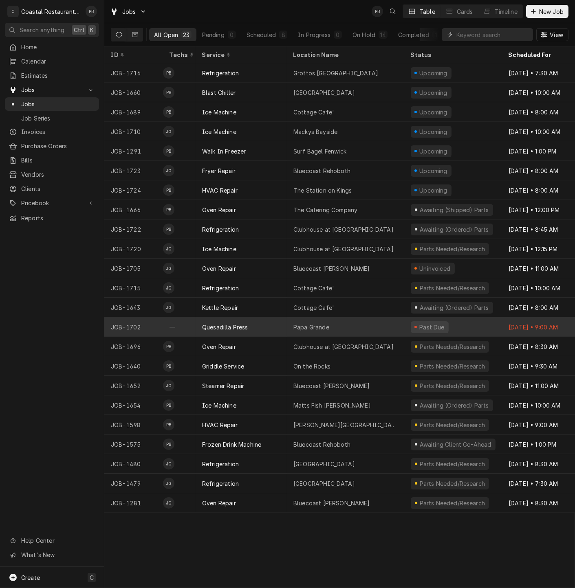
click at [269, 329] on div "Quesadilla Press" at bounding box center [240, 327] width 91 height 20
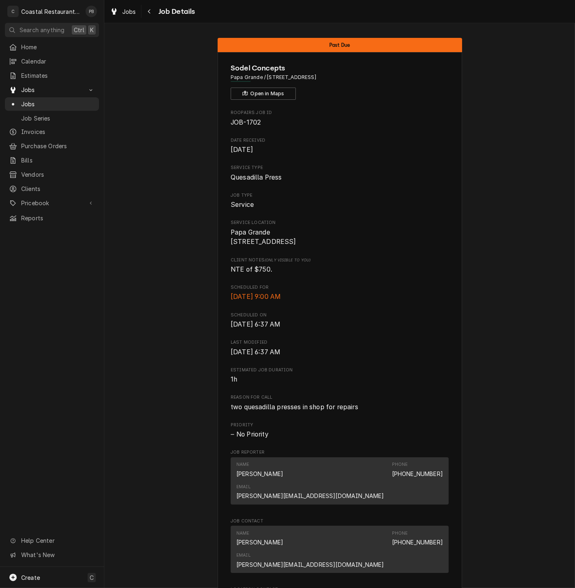
scroll to position [319, 0]
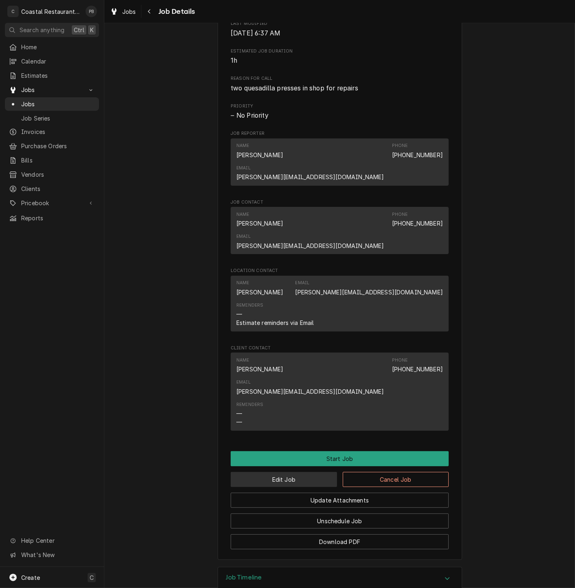
click at [300, 472] on button "Edit Job" at bounding box center [283, 479] width 106 height 15
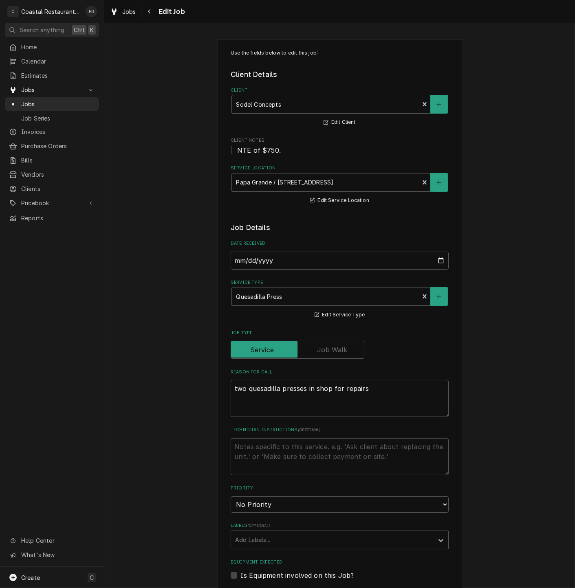
scroll to position [293, 0]
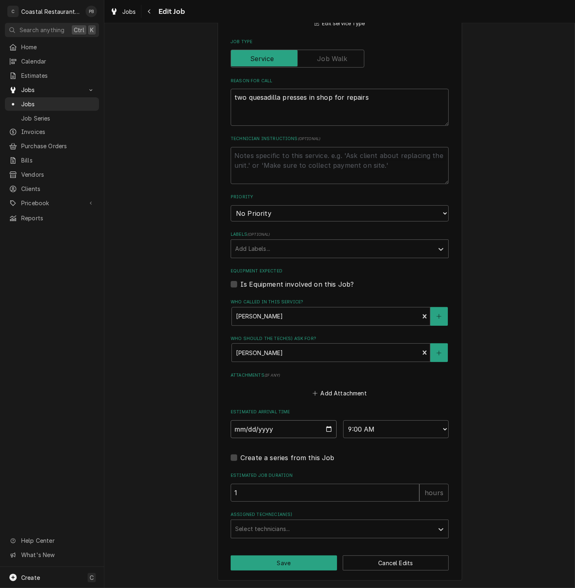
click at [324, 430] on input "2025-09-29" at bounding box center [283, 429] width 106 height 18
type textarea "x"
type input "2025-08-29"
type textarea "x"
type input "2025-09-29"
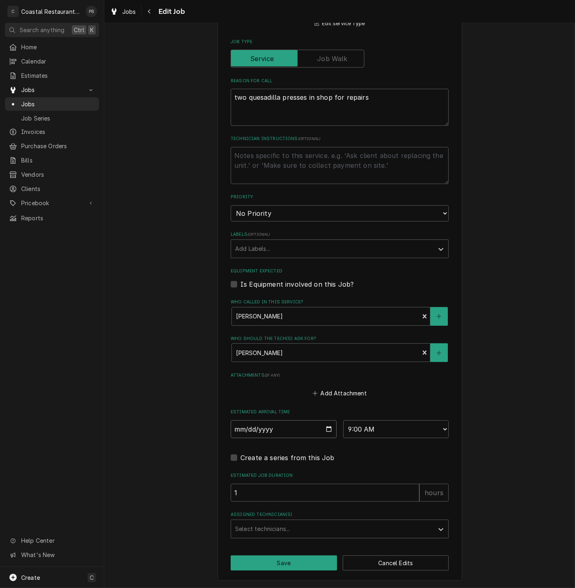
type textarea "x"
type input "2025-10-29"
type textarea "x"
type input "2025-10-22"
click at [297, 566] on button "Save" at bounding box center [283, 562] width 106 height 15
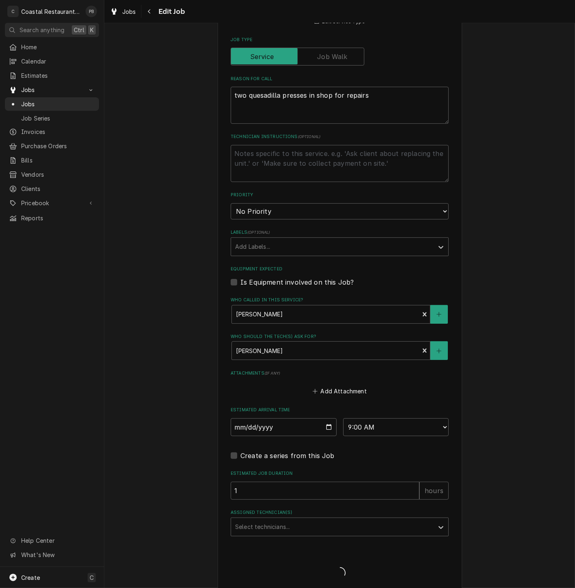
type textarea "x"
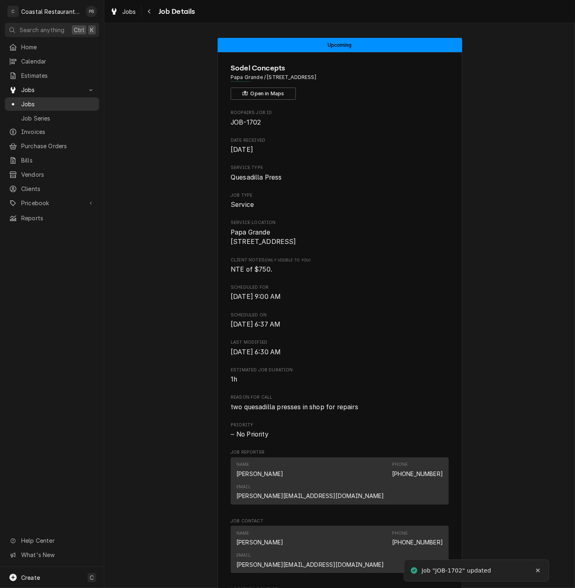
click at [30, 100] on span "Jobs" at bounding box center [58, 104] width 74 height 9
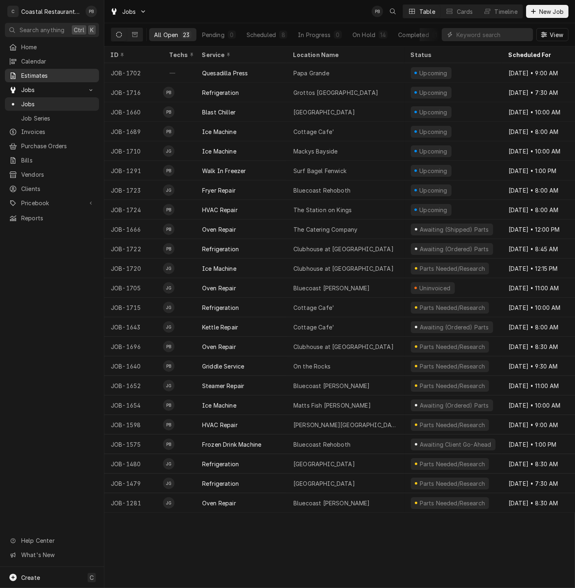
click at [39, 74] on span "Estimates" at bounding box center [58, 75] width 74 height 9
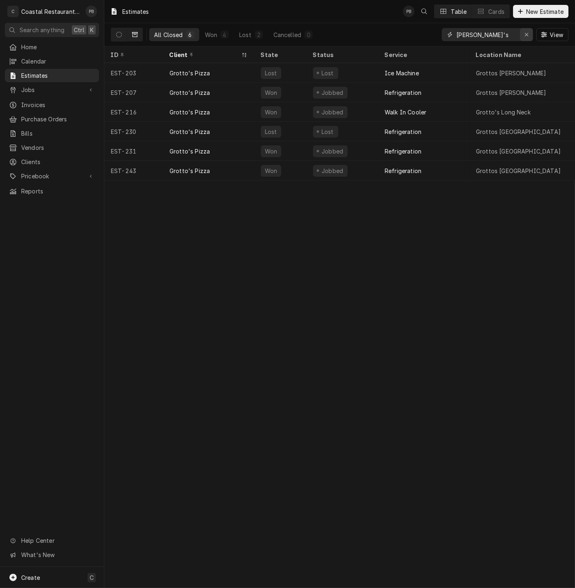
click at [526, 34] on icon "Erase input" at bounding box center [525, 34] width 3 height 3
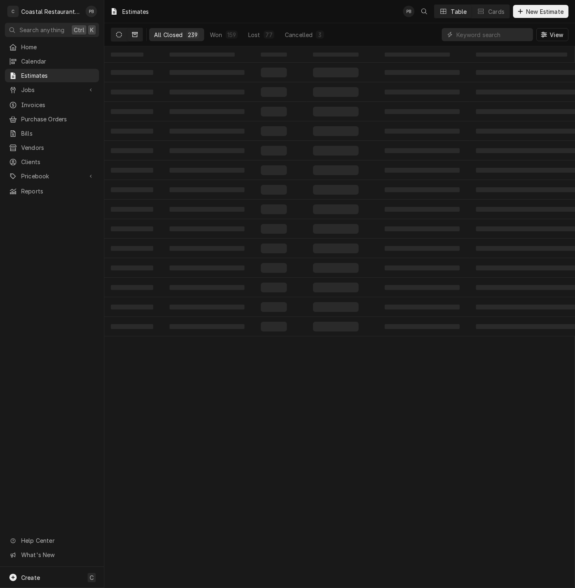
click at [114, 34] on button "Dynamic Content Wrapper" at bounding box center [118, 34] width 15 height 13
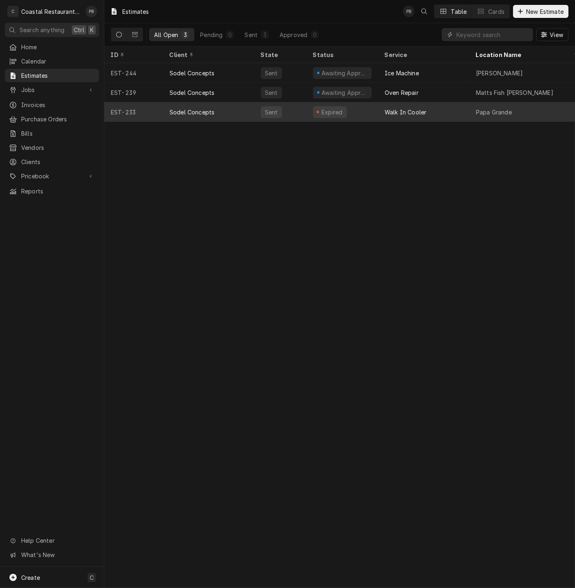
click at [241, 111] on div "Sodel Concepts" at bounding box center [208, 112] width 91 height 20
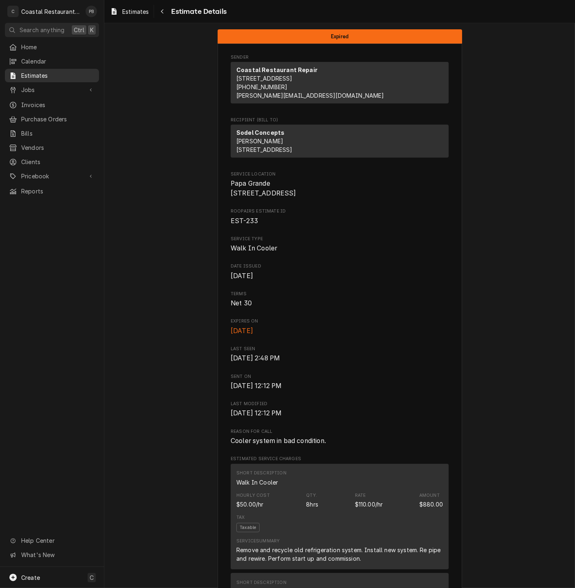
click at [29, 74] on span "Estimates" at bounding box center [58, 75] width 74 height 9
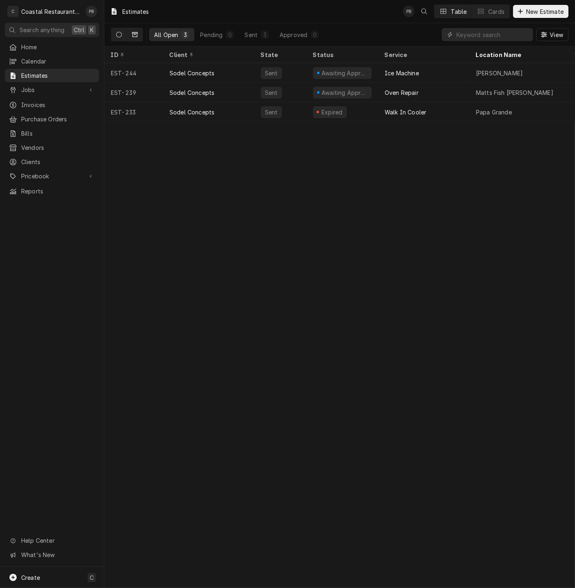
click at [131, 33] on button "Dynamic Content Wrapper" at bounding box center [134, 34] width 15 height 13
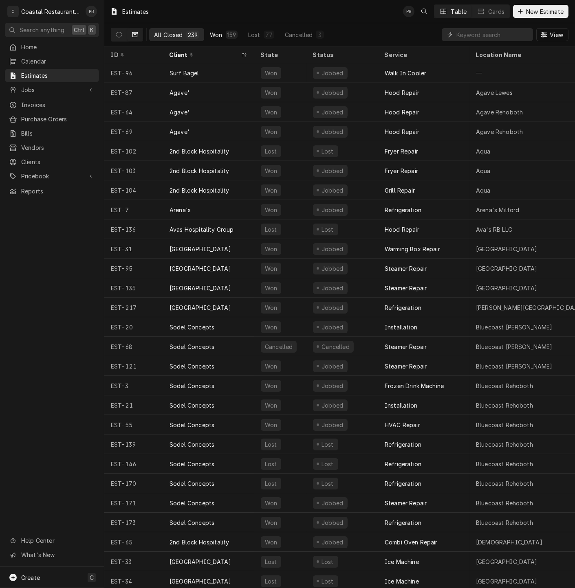
click at [227, 35] on div "159" at bounding box center [231, 35] width 9 height 9
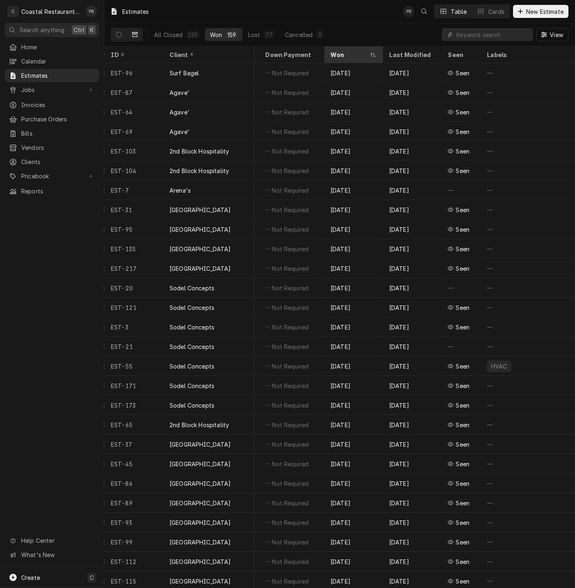
scroll to position [0, 452]
click at [336, 53] on div "Won" at bounding box center [348, 54] width 37 height 9
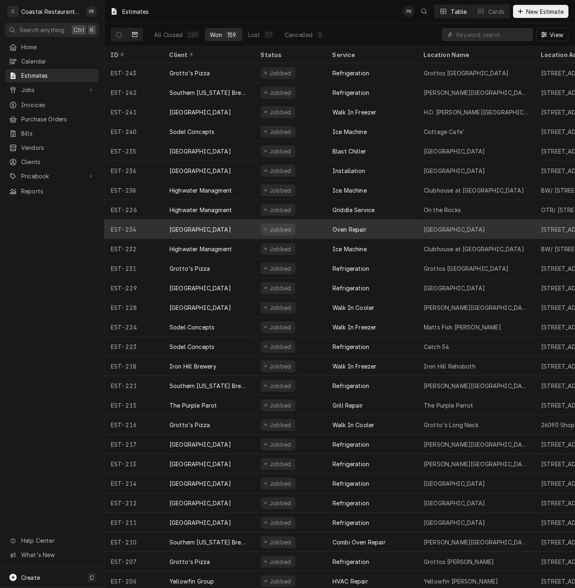
scroll to position [0, 0]
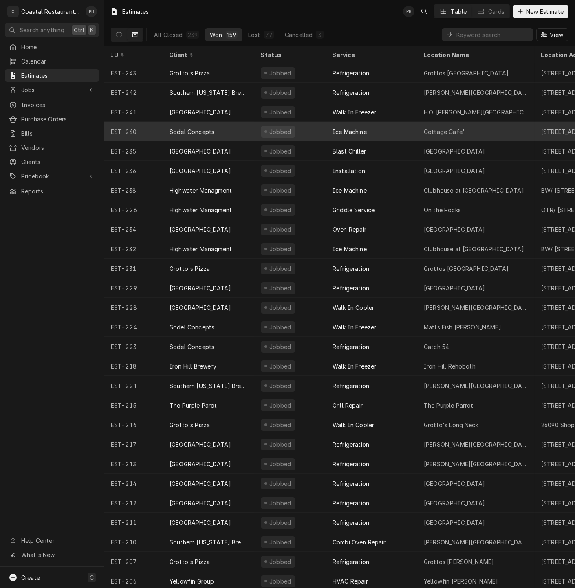
click at [218, 126] on div "Sodel Concepts" at bounding box center [208, 132] width 91 height 20
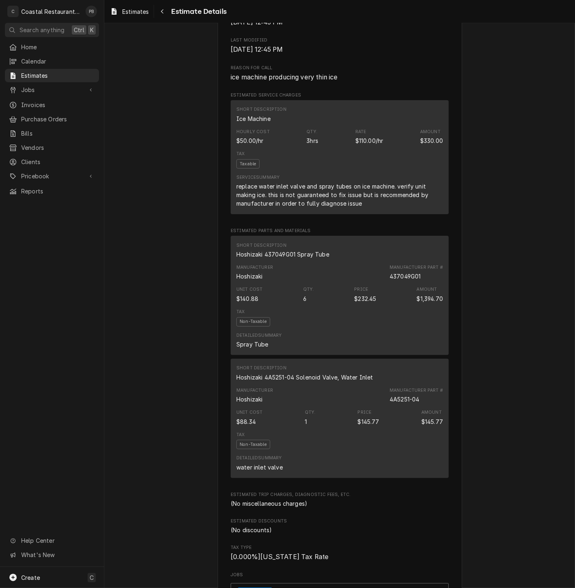
scroll to position [407, 0]
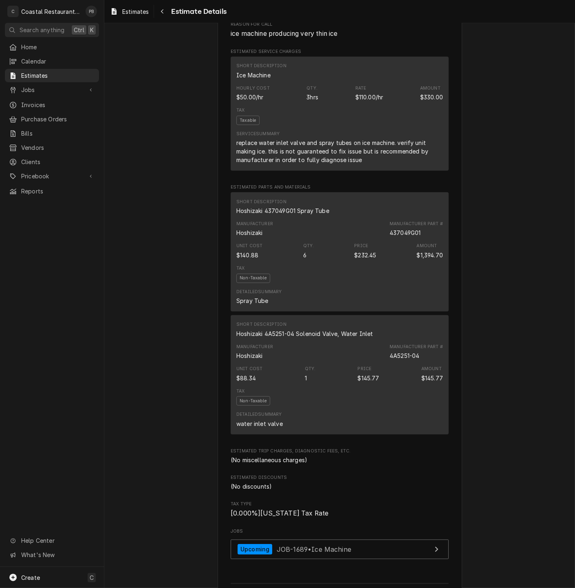
click at [486, 261] on div "Jobbed Sender Coastal Restaurant Repair 35612 South Street Rehoboth Beach, DE 1…" at bounding box center [339, 175] width 470 height 1119
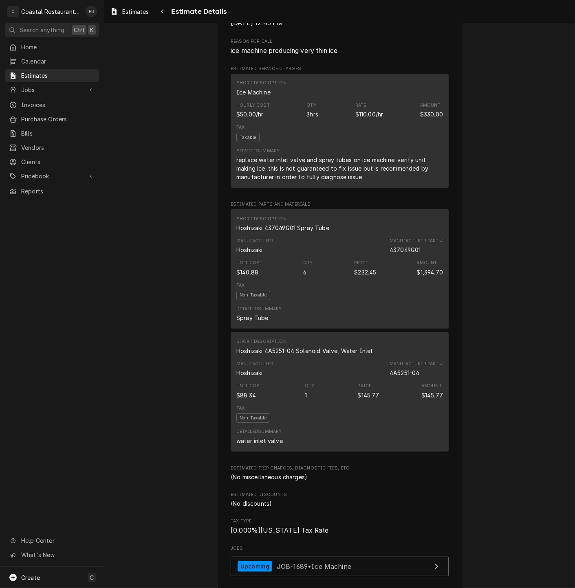
scroll to position [0, 0]
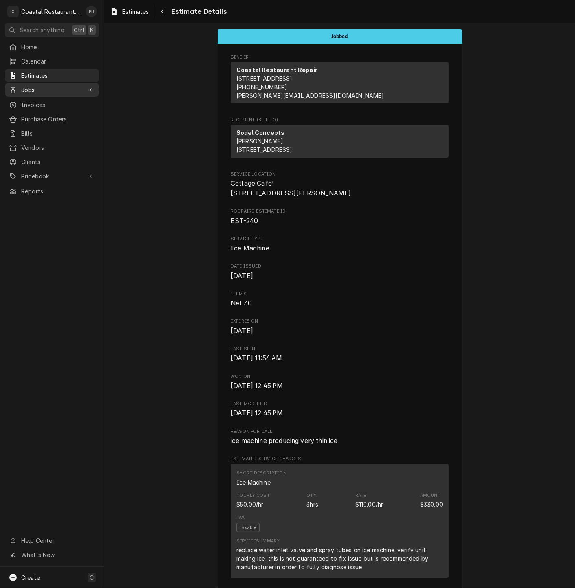
click at [36, 88] on span "Jobs" at bounding box center [51, 90] width 61 height 9
click at [32, 100] on span "Jobs" at bounding box center [58, 104] width 74 height 9
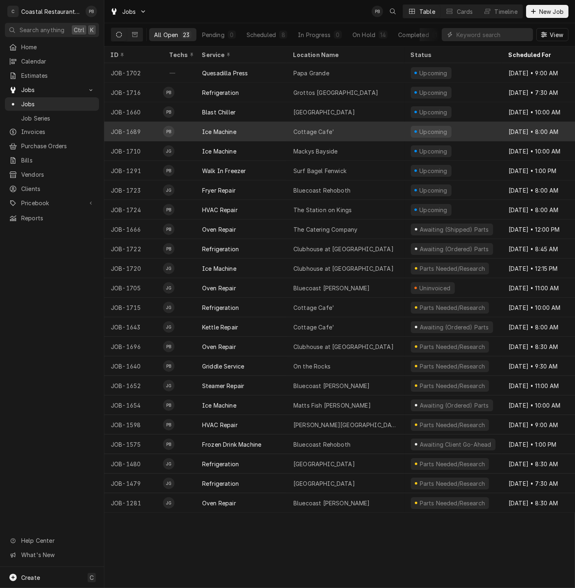
click at [326, 127] on div "Cottage Cafe'" at bounding box center [313, 131] width 41 height 9
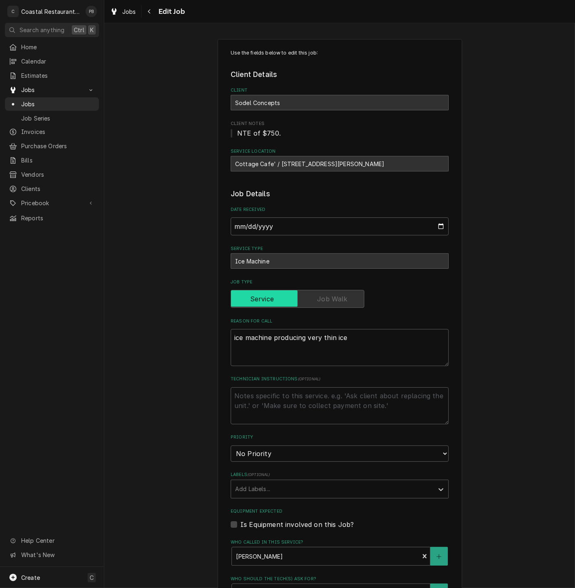
type textarea "x"
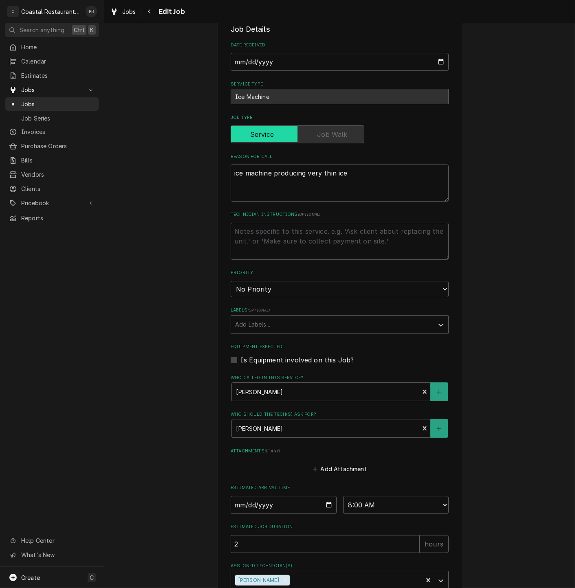
scroll to position [219, 0]
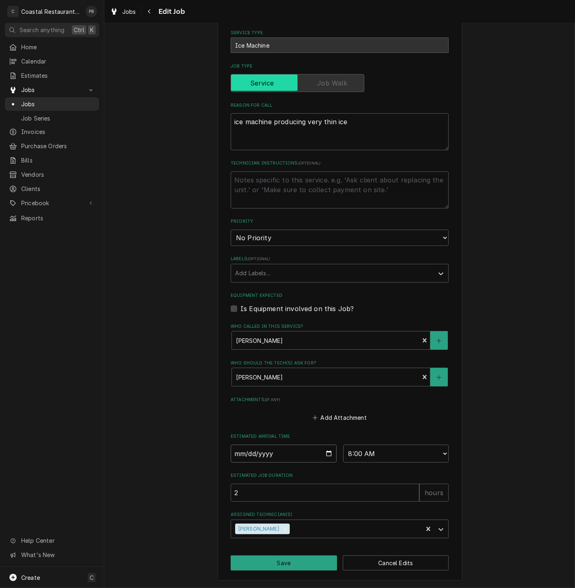
click at [324, 453] on input "[DATE]" at bounding box center [283, 454] width 106 height 18
type input "[DATE]"
click at [291, 561] on button "Save" at bounding box center [283, 562] width 106 height 15
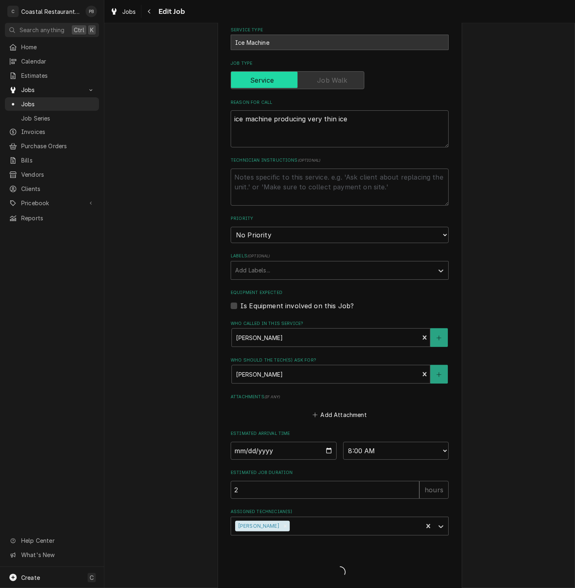
type textarea "x"
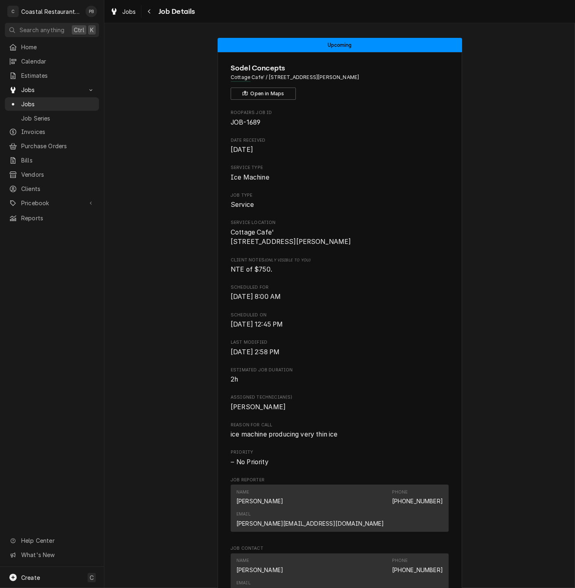
scroll to position [269, 0]
click at [21, 100] on span "Jobs" at bounding box center [58, 104] width 74 height 9
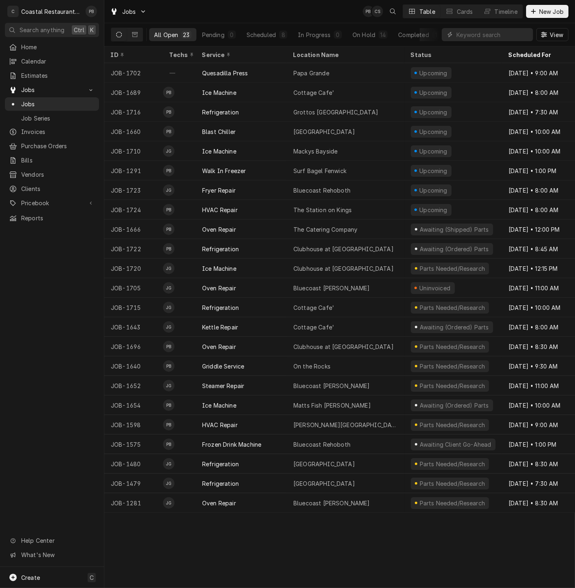
click at [285, 11] on div "Jobs PB CS Table Cards Timeline New Job" at bounding box center [339, 11] width 470 height 23
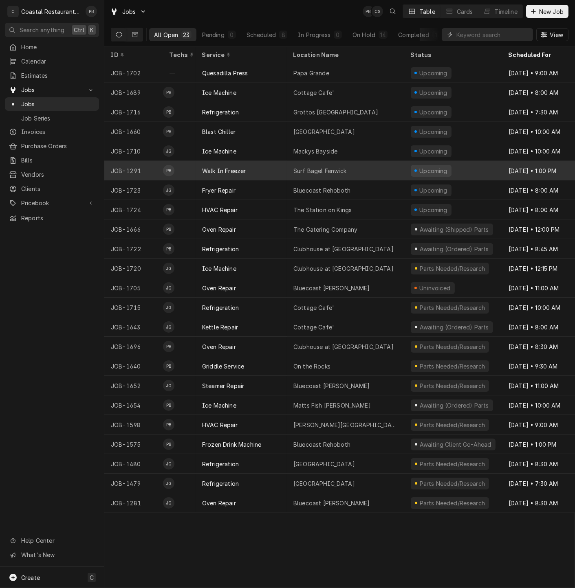
click at [310, 167] on div "Surf Bagel Fenwick" at bounding box center [319, 171] width 53 height 9
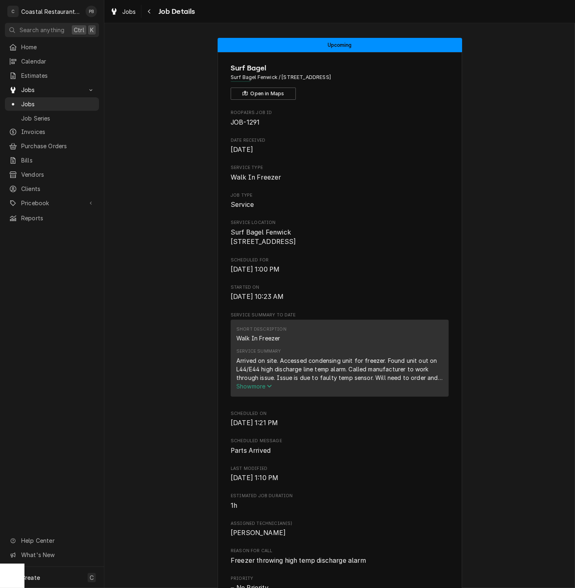
click at [251, 390] on span "Show more" at bounding box center [254, 386] width 36 height 7
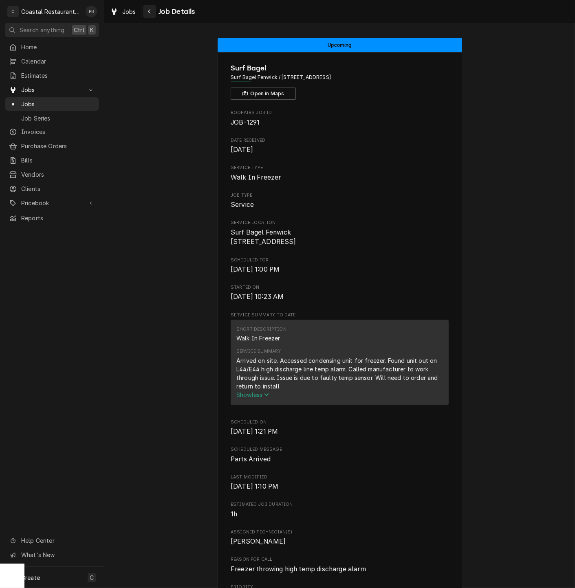
click at [154, 11] on button "Navigate back" at bounding box center [149, 11] width 13 height 13
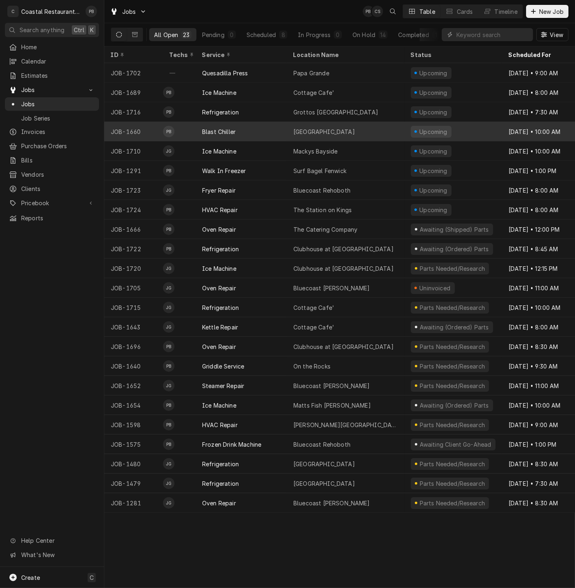
click at [341, 127] on div "[GEOGRAPHIC_DATA]" at bounding box center [323, 131] width 61 height 9
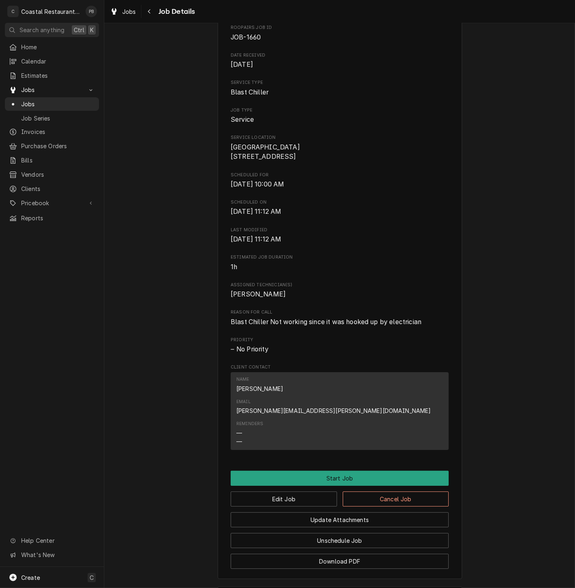
scroll to position [149, 0]
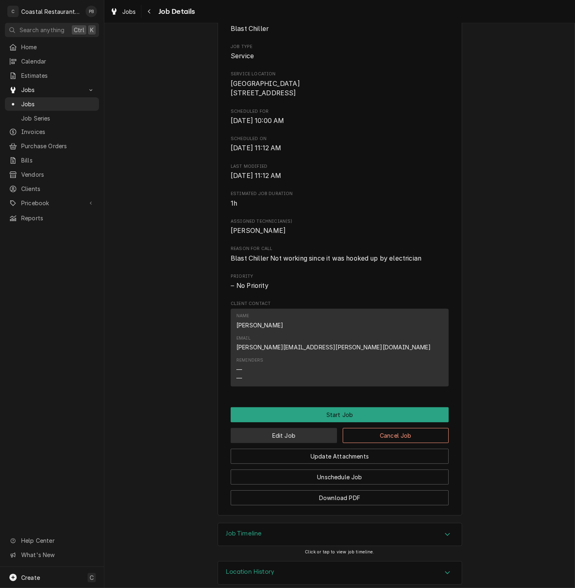
click at [303, 428] on button "Edit Job" at bounding box center [283, 435] width 106 height 15
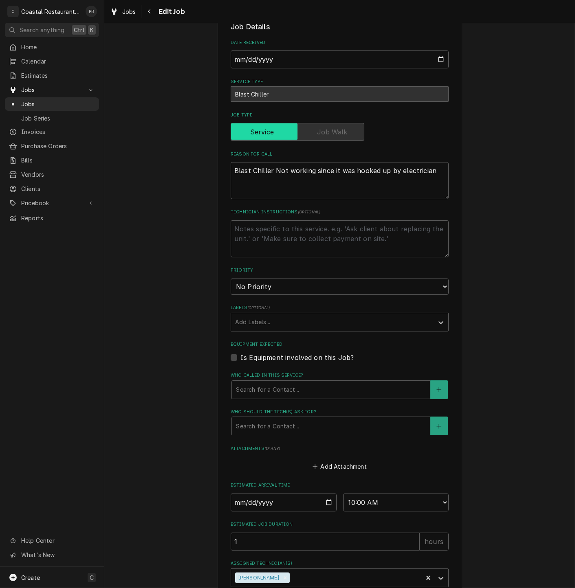
scroll to position [191, 0]
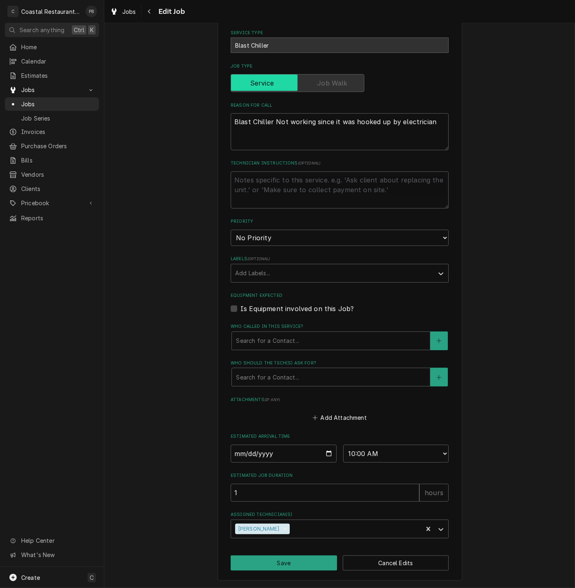
type textarea "x"
click at [326, 456] on input "[DATE]" at bounding box center [283, 454] width 106 height 18
type input "[DATE]"
click at [284, 568] on button "Save" at bounding box center [283, 562] width 106 height 15
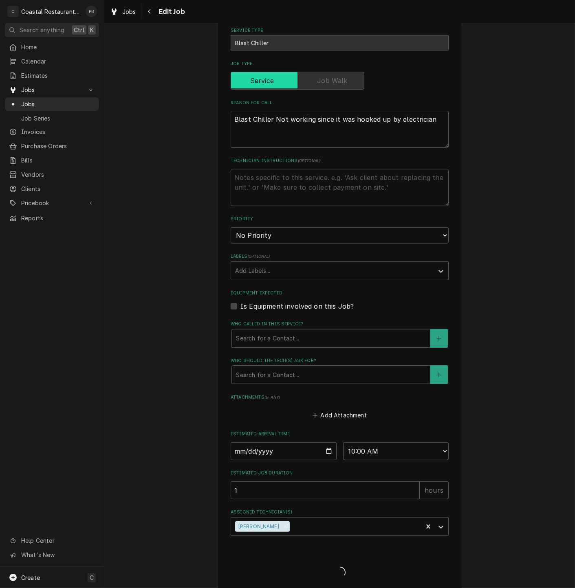
type textarea "x"
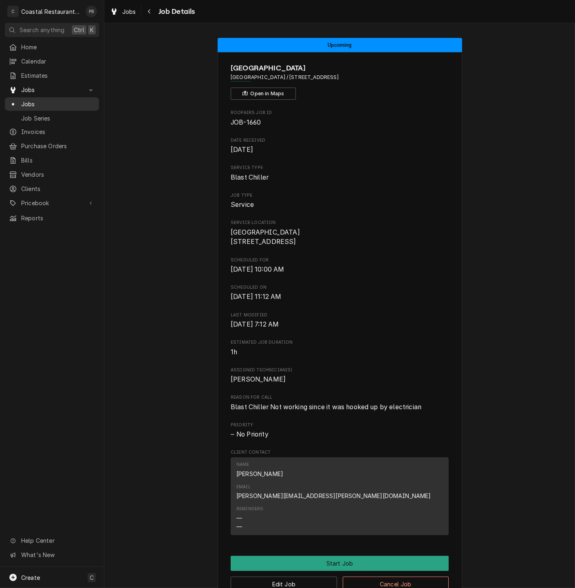
click at [44, 100] on span "Jobs" at bounding box center [58, 104] width 74 height 9
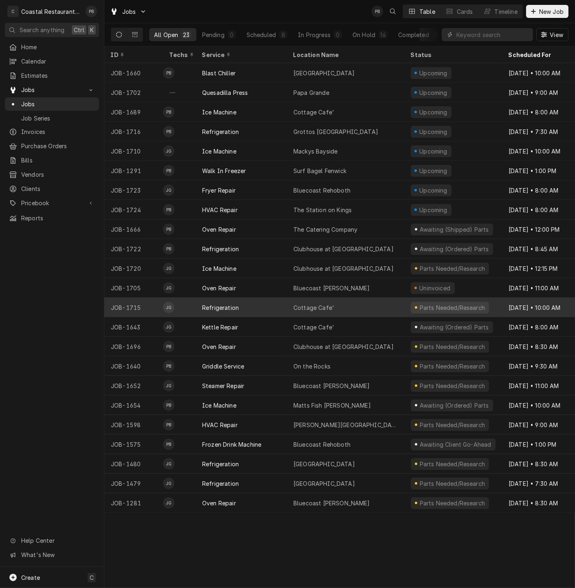
click at [345, 309] on div "Cottage Cafe'" at bounding box center [345, 308] width 117 height 20
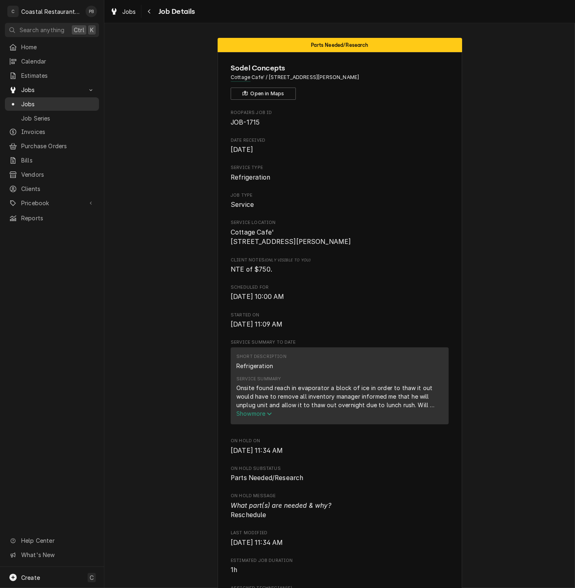
click at [35, 100] on span "Jobs" at bounding box center [58, 104] width 74 height 9
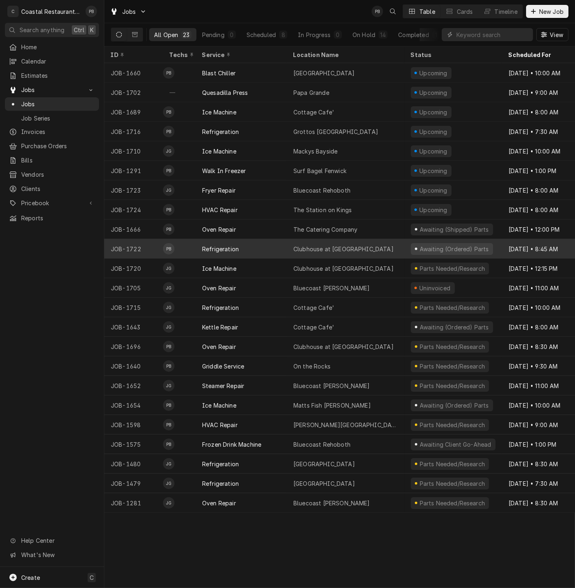
click at [333, 245] on div "Clubhouse at [GEOGRAPHIC_DATA]" at bounding box center [343, 249] width 100 height 9
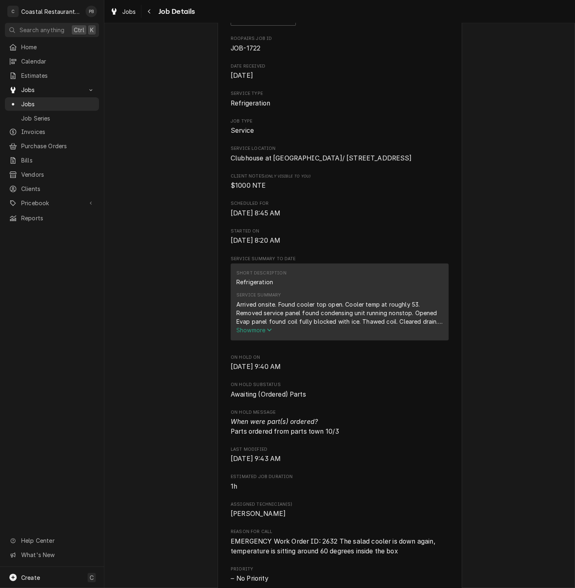
scroll to position [181, 0]
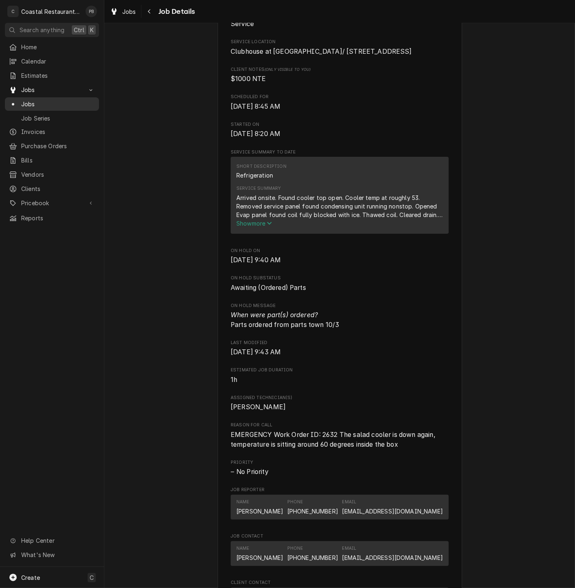
click at [41, 103] on span "Jobs" at bounding box center [58, 104] width 74 height 9
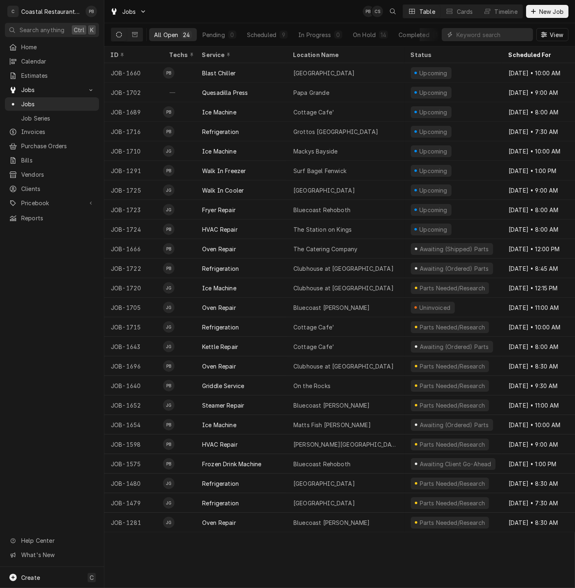
click at [245, 14] on div "Jobs PB CS Table Cards Timeline New Job" at bounding box center [339, 11] width 470 height 23
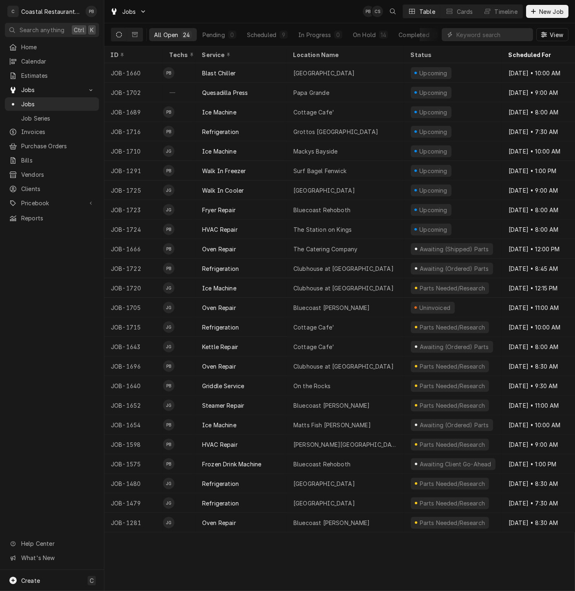
click at [49, 400] on div "Home Calendar Estimates Jobs Jobs Job Series Invoices Purchase Orders Bills Ven…" at bounding box center [52, 304] width 104 height 529
click at [61, 382] on div "Home Calendar Estimates Jobs Jobs Job Series Invoices Purchase Orders Bills Ven…" at bounding box center [52, 304] width 104 height 529
